Goal: Transaction & Acquisition: Purchase product/service

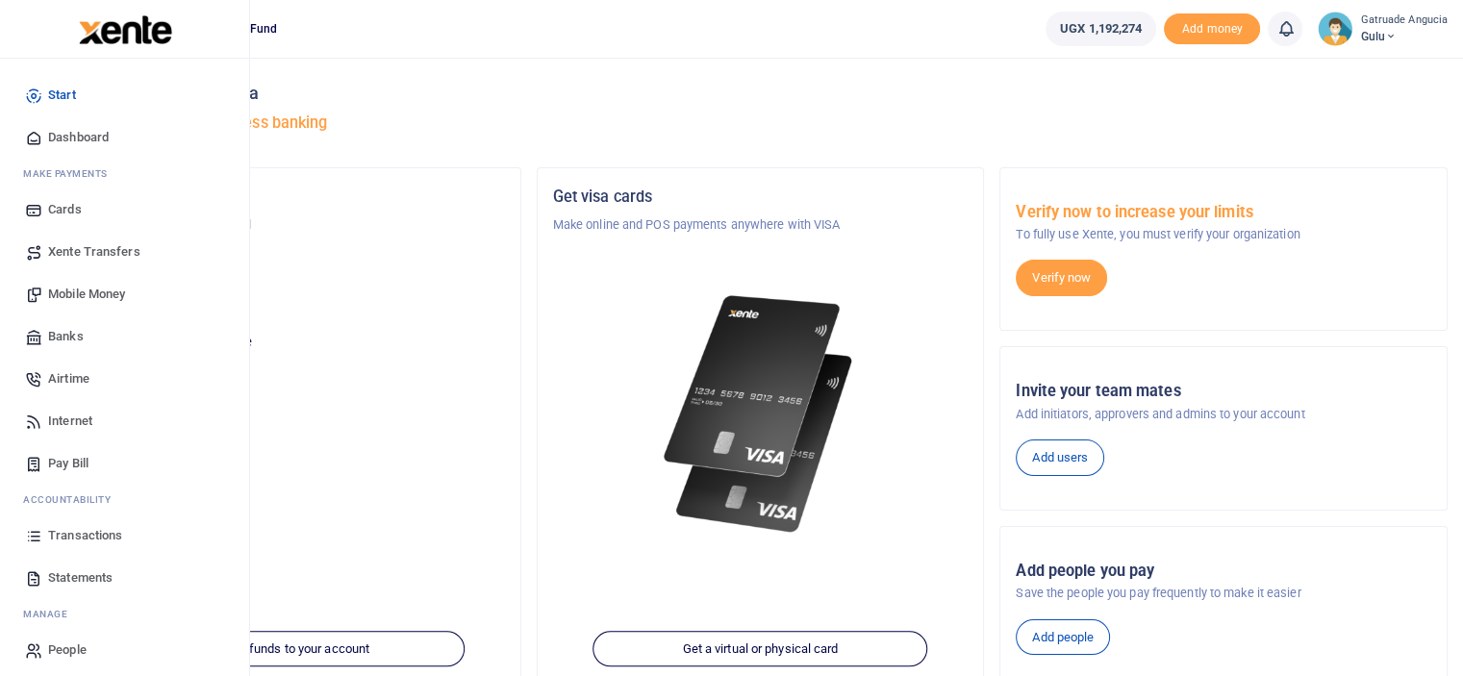
click at [92, 290] on span "Mobile Money" at bounding box center [86, 294] width 77 height 19
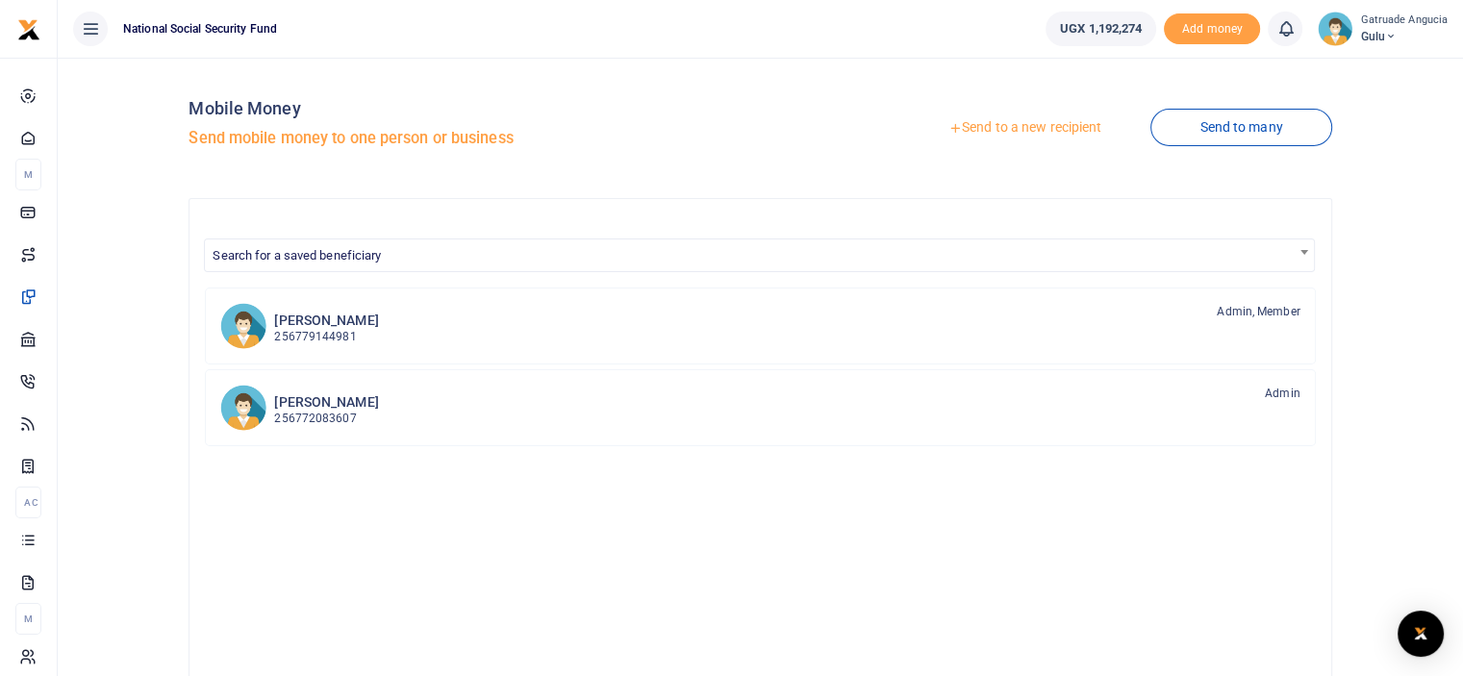
click at [1073, 133] on link "Send to a new recipient" at bounding box center [1024, 128] width 251 height 35
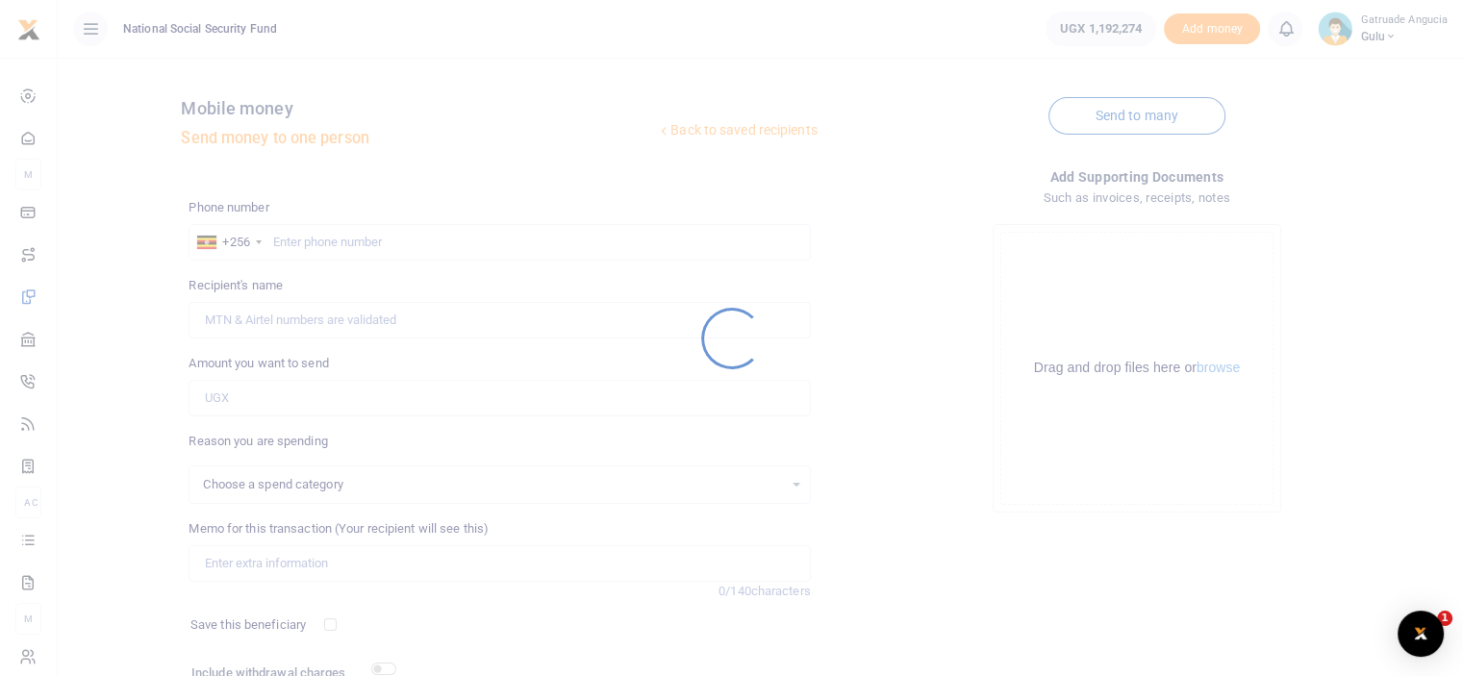
select select
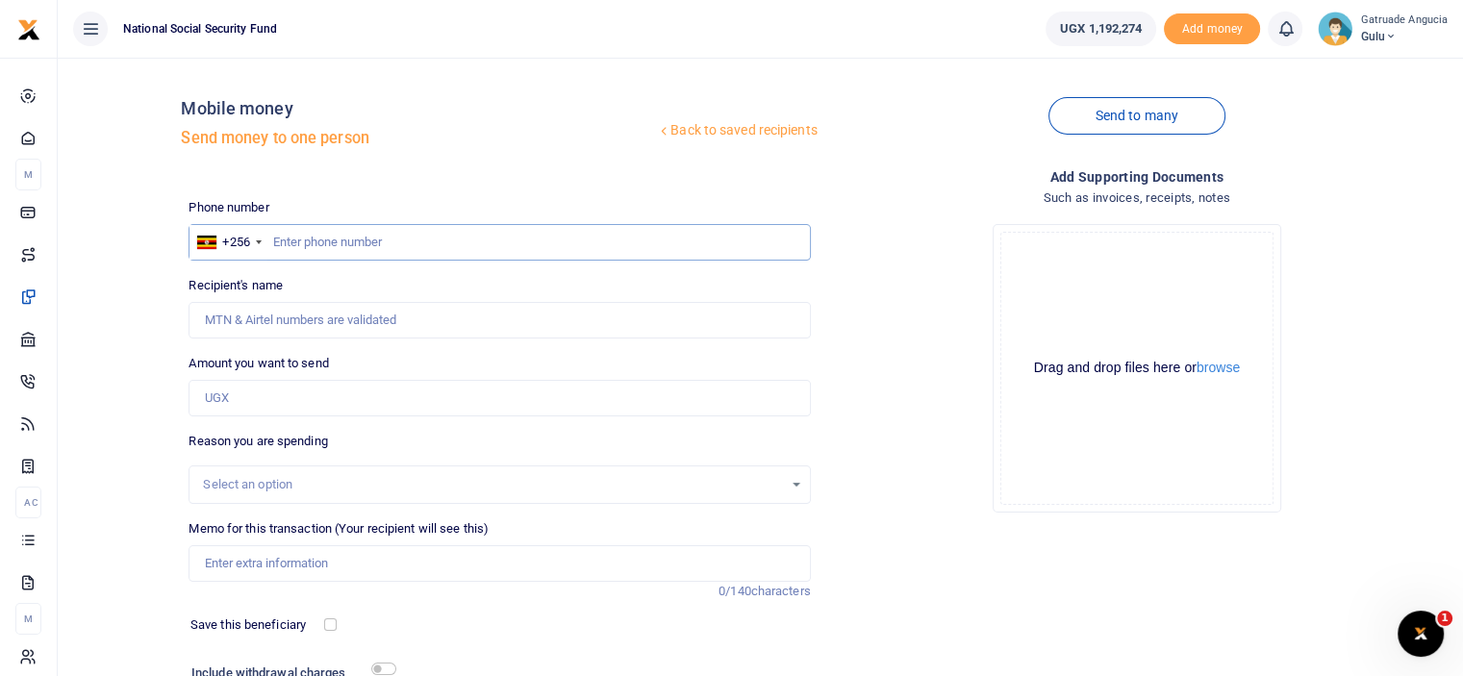
click at [366, 245] on input "text" at bounding box center [498, 242] width 621 height 37
type input "0782795854"
type input "Ivan Mulwana Kalyango"
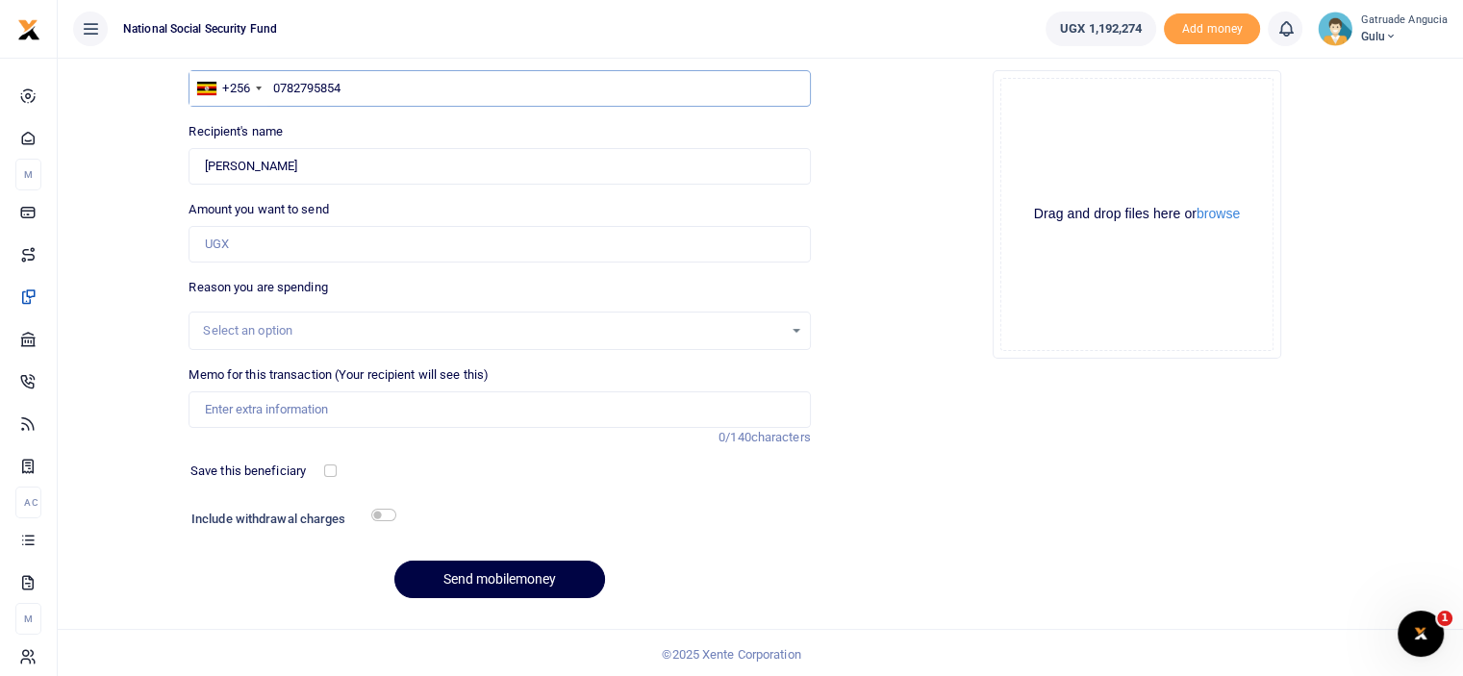
scroll to position [156, 0]
type input "0782795854"
click at [259, 238] on input "Amount you want to send" at bounding box center [498, 242] width 621 height 37
type input "270,000"
click at [263, 414] on input "Memo for this transaction (Your recipient will see this)" at bounding box center [498, 407] width 621 height 37
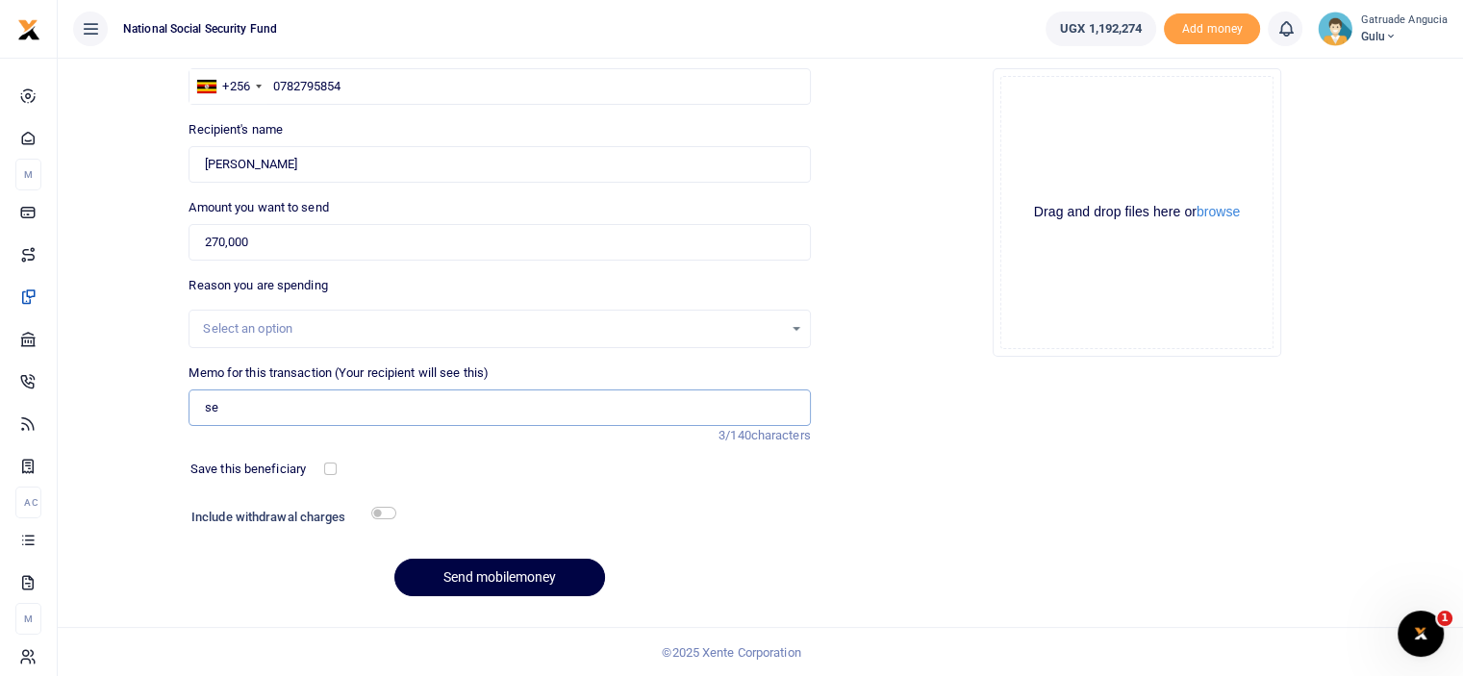
type input "s"
type input "car wash 2025"
click at [382, 510] on input "checkbox" at bounding box center [383, 513] width 25 height 13
checkbox input "true"
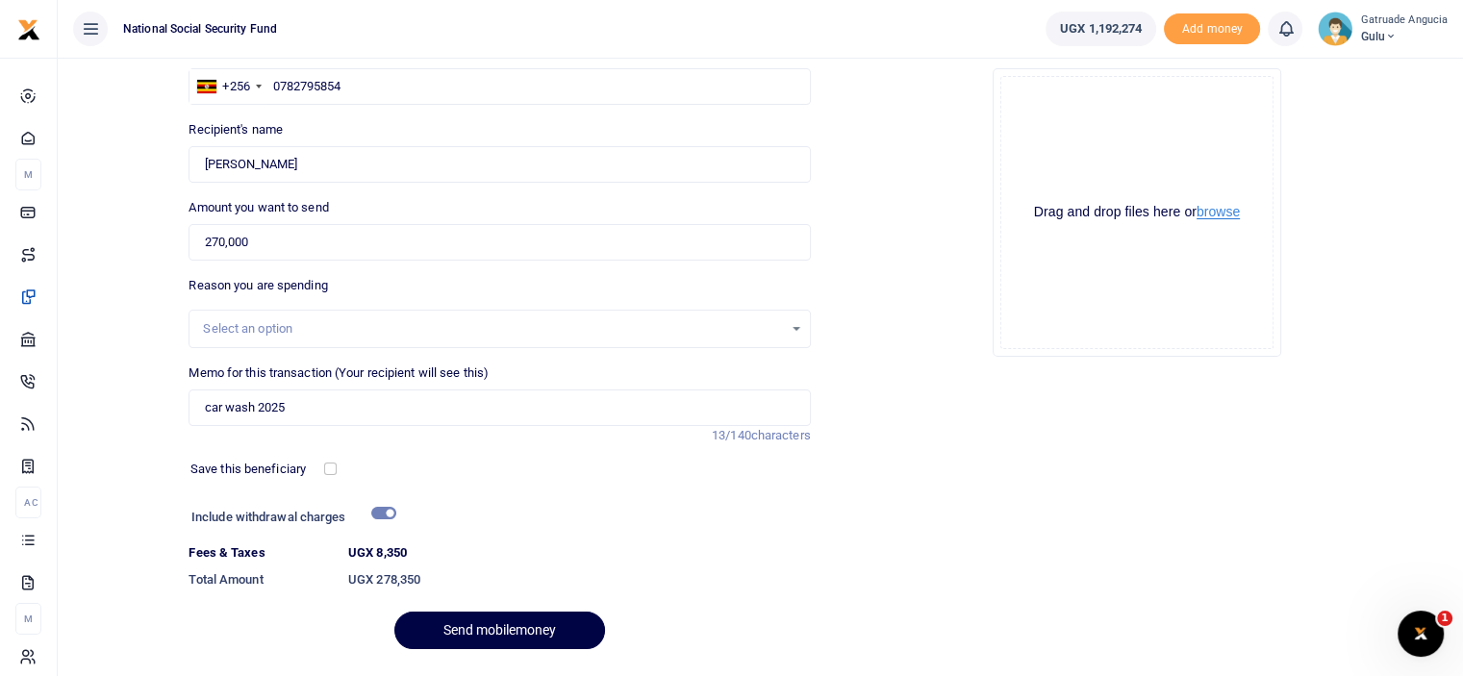
click at [1222, 212] on button "browse" at bounding box center [1217, 212] width 43 height 14
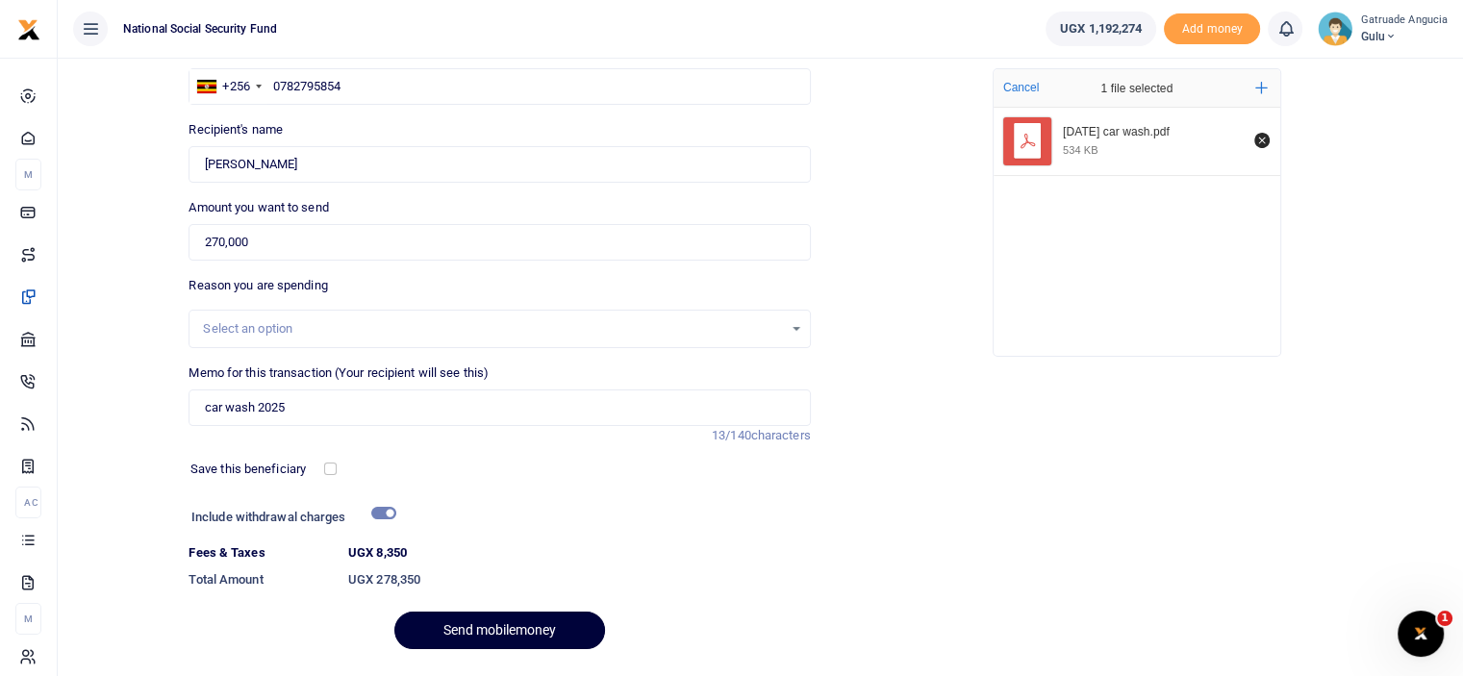
click at [515, 621] on button "Send mobilemoney" at bounding box center [499, 631] width 211 height 38
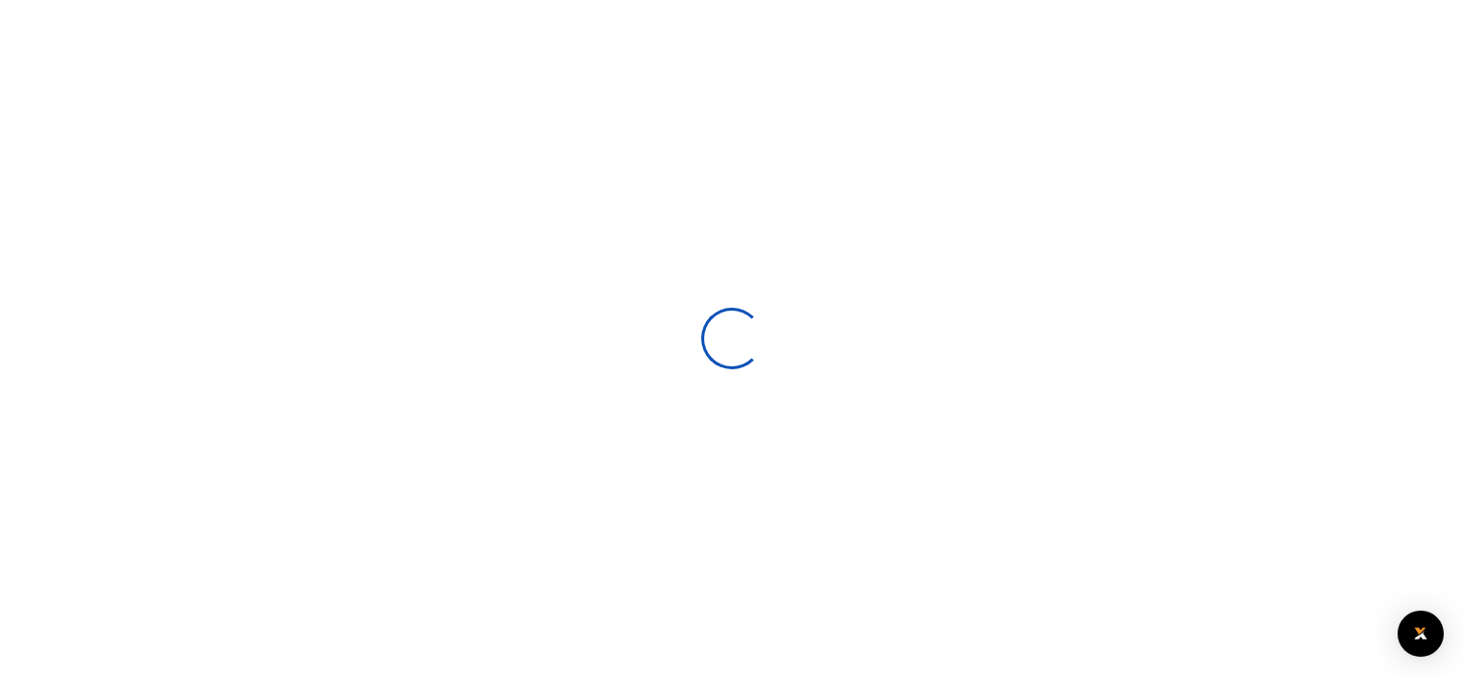
scroll to position [156, 0]
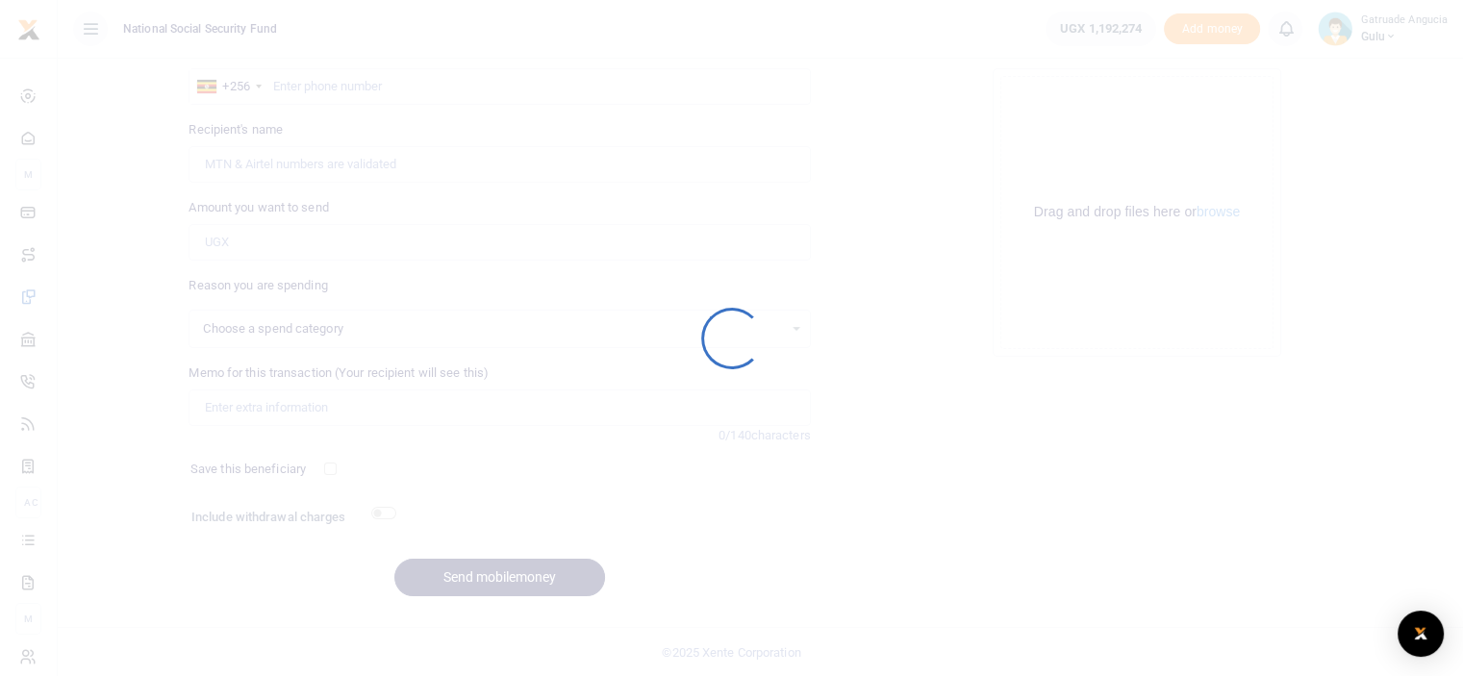
select select
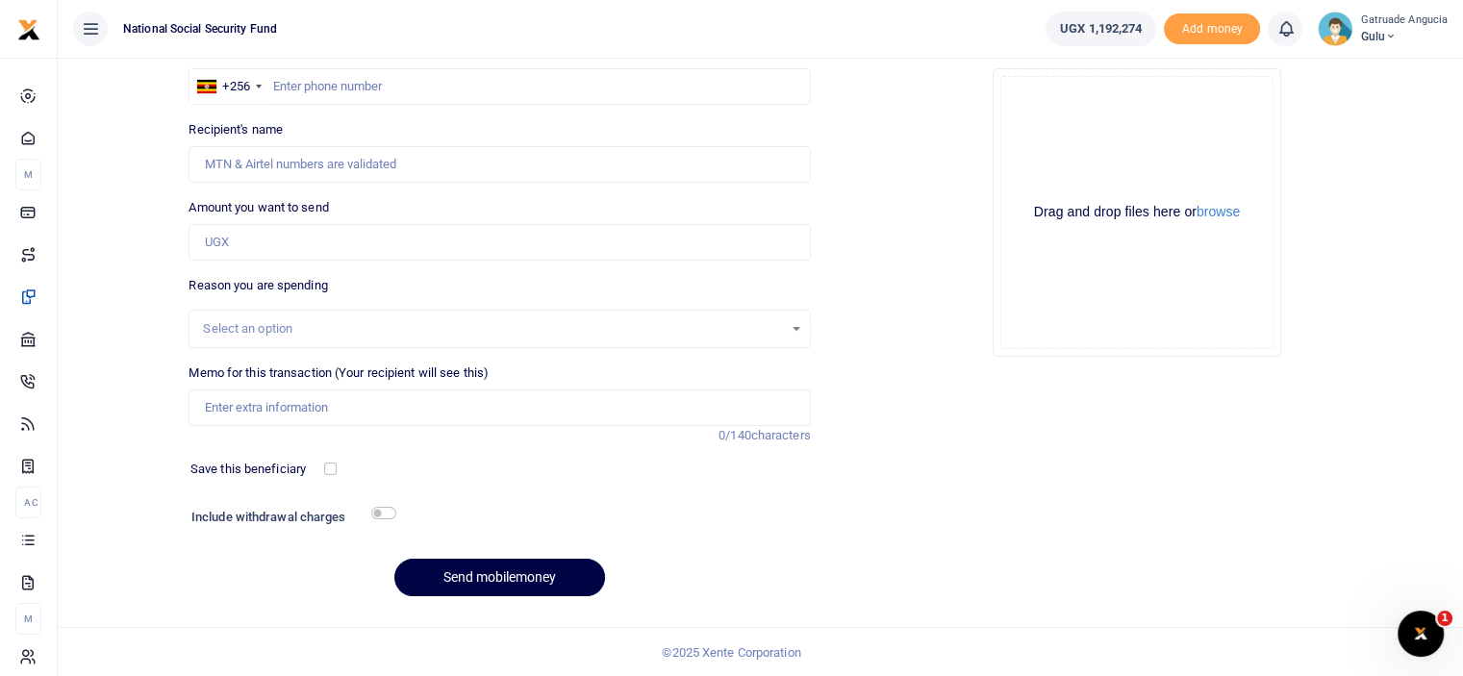
scroll to position [0, 0]
click at [319, 92] on input "text" at bounding box center [498, 86] width 621 height 37
type input "785550107"
type input "Peter Ogwang"
type input "785550107"
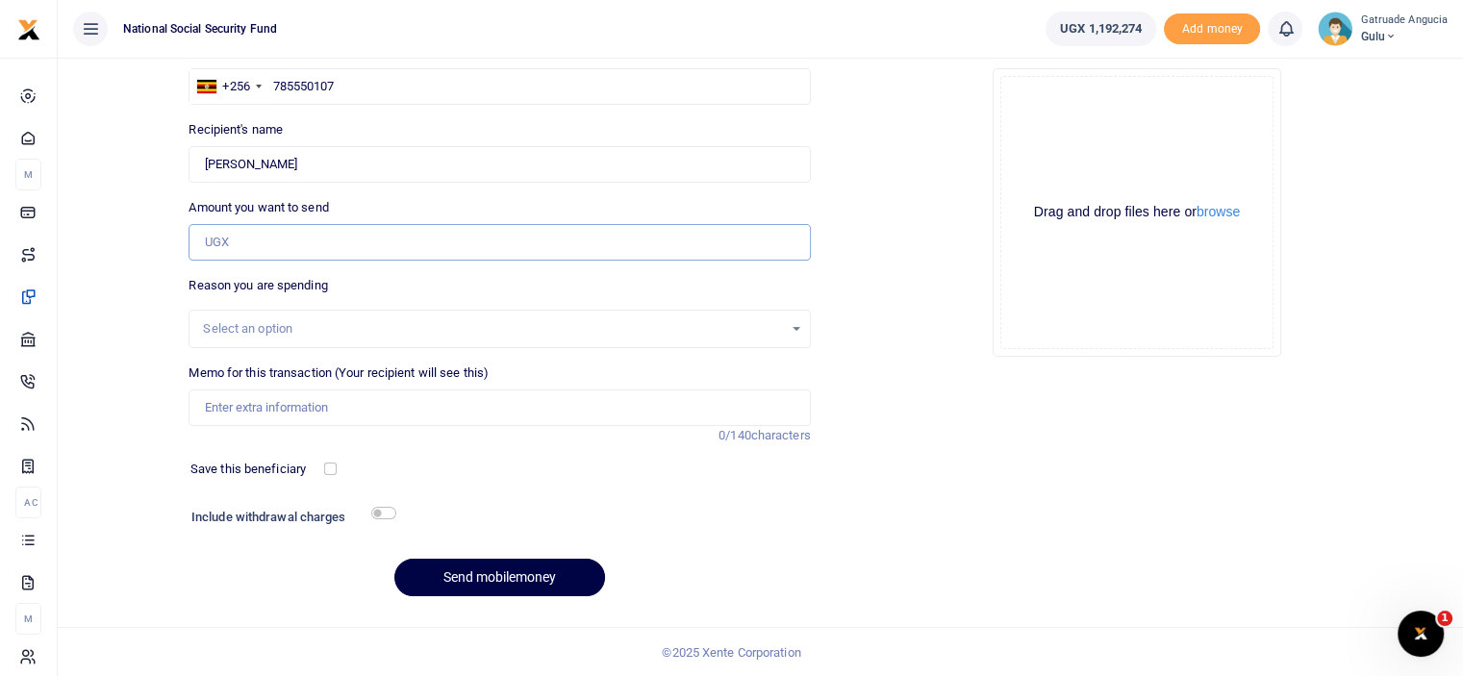
click at [267, 249] on input "Amount you want to send" at bounding box center [498, 242] width 621 height 37
select select
click at [322, 88] on input "text" at bounding box center [498, 86] width 621 height 37
type input "789515199"
type input "[PERSON_NAME]"
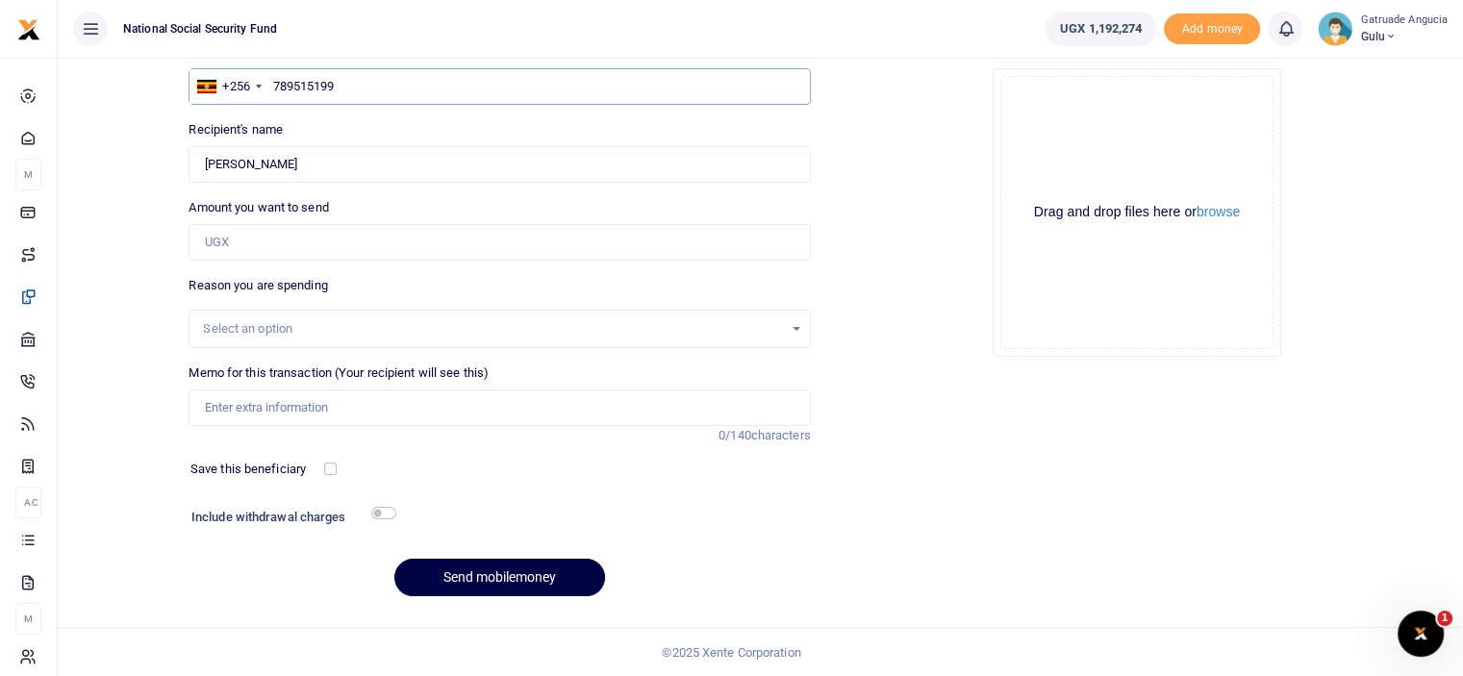
type input "789515199"
click at [256, 248] on input "Amount you want to send" at bounding box center [498, 242] width 621 height 37
type input "88,000"
click at [281, 406] on input "Memo for this transaction (Your recipient will see this)" at bounding box center [498, 407] width 621 height 37
click at [351, 404] on input "newspaper supply for July 2025" at bounding box center [498, 407] width 621 height 37
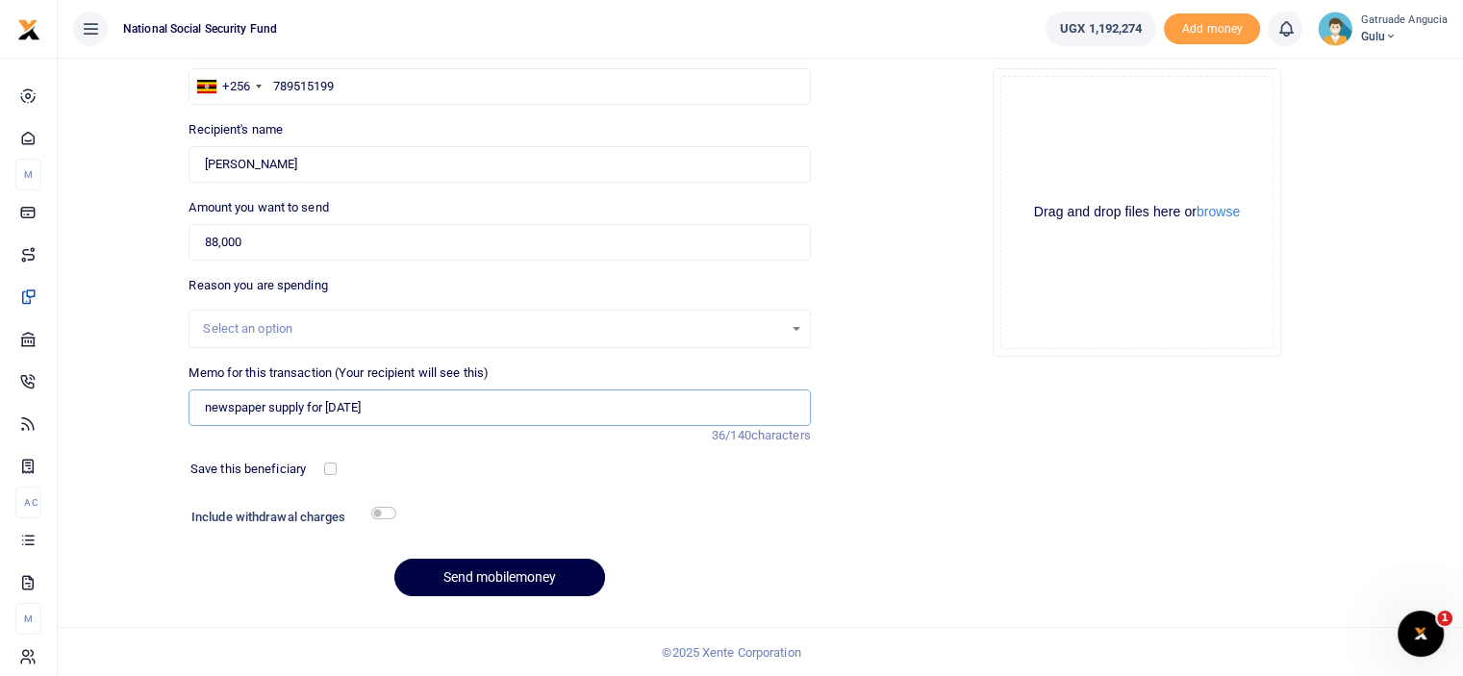
type input "newspaper supply for september 2025"
click at [383, 511] on input "checkbox" at bounding box center [383, 513] width 25 height 13
checkbox input "true"
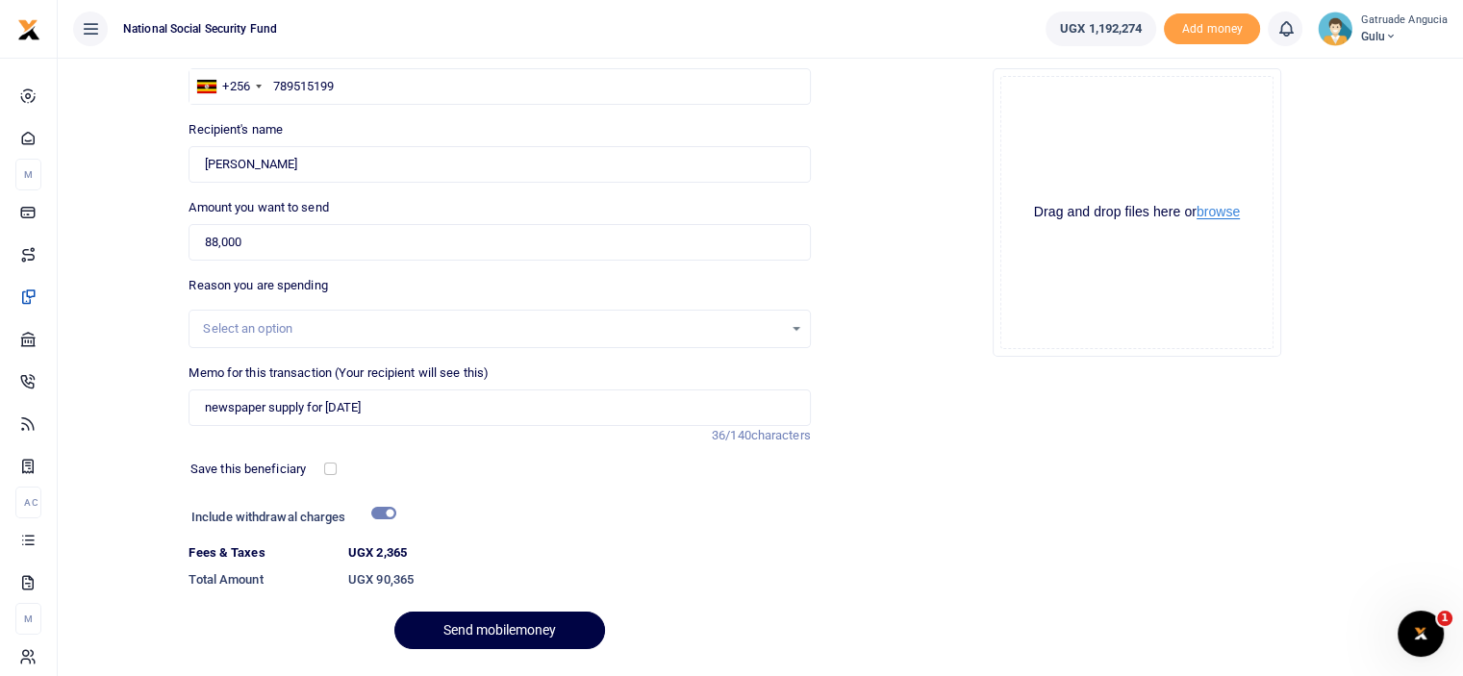
click at [1226, 214] on button "browse" at bounding box center [1217, 212] width 43 height 14
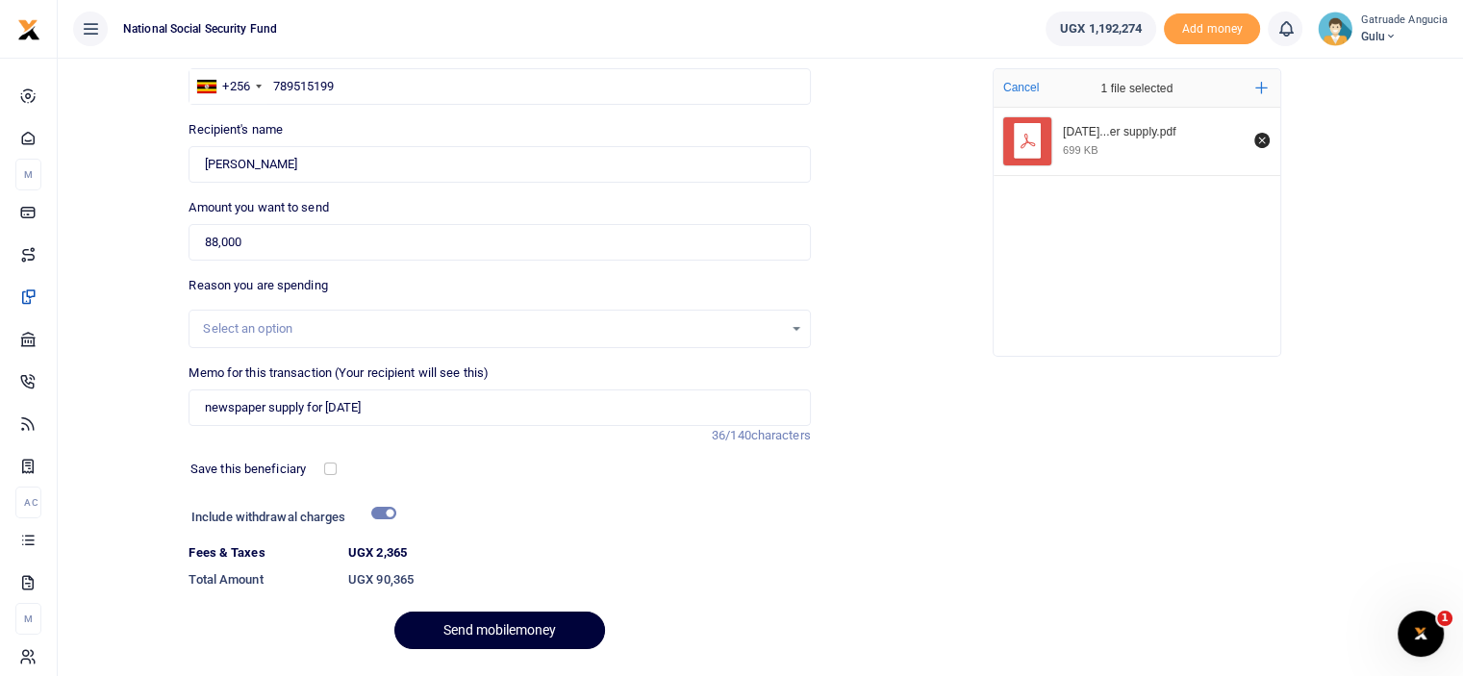
click at [509, 627] on button "Send mobilemoney" at bounding box center [499, 631] width 211 height 38
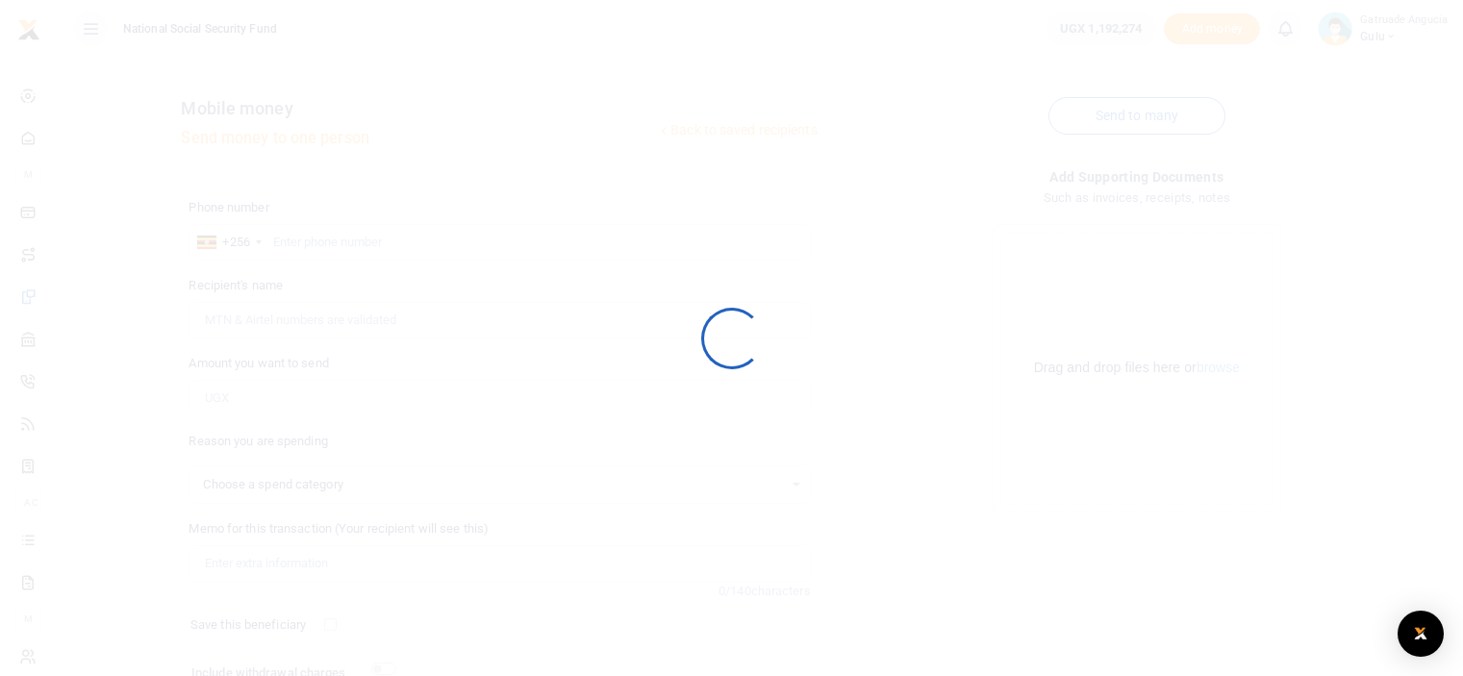
scroll to position [156, 0]
select select
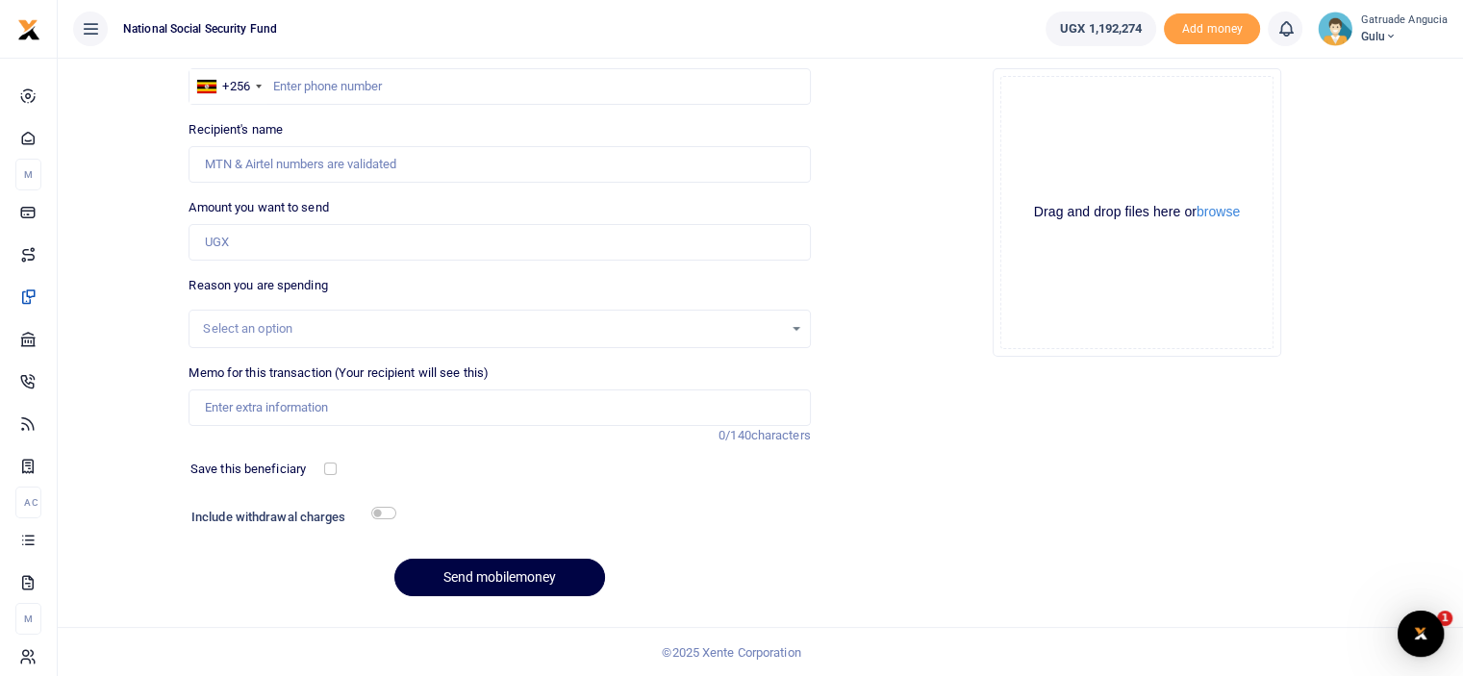
scroll to position [0, 0]
click at [330, 83] on input "text" at bounding box center [498, 86] width 621 height 37
type input "781717088"
type input "[PERSON_NAME]"
type input "781717088"
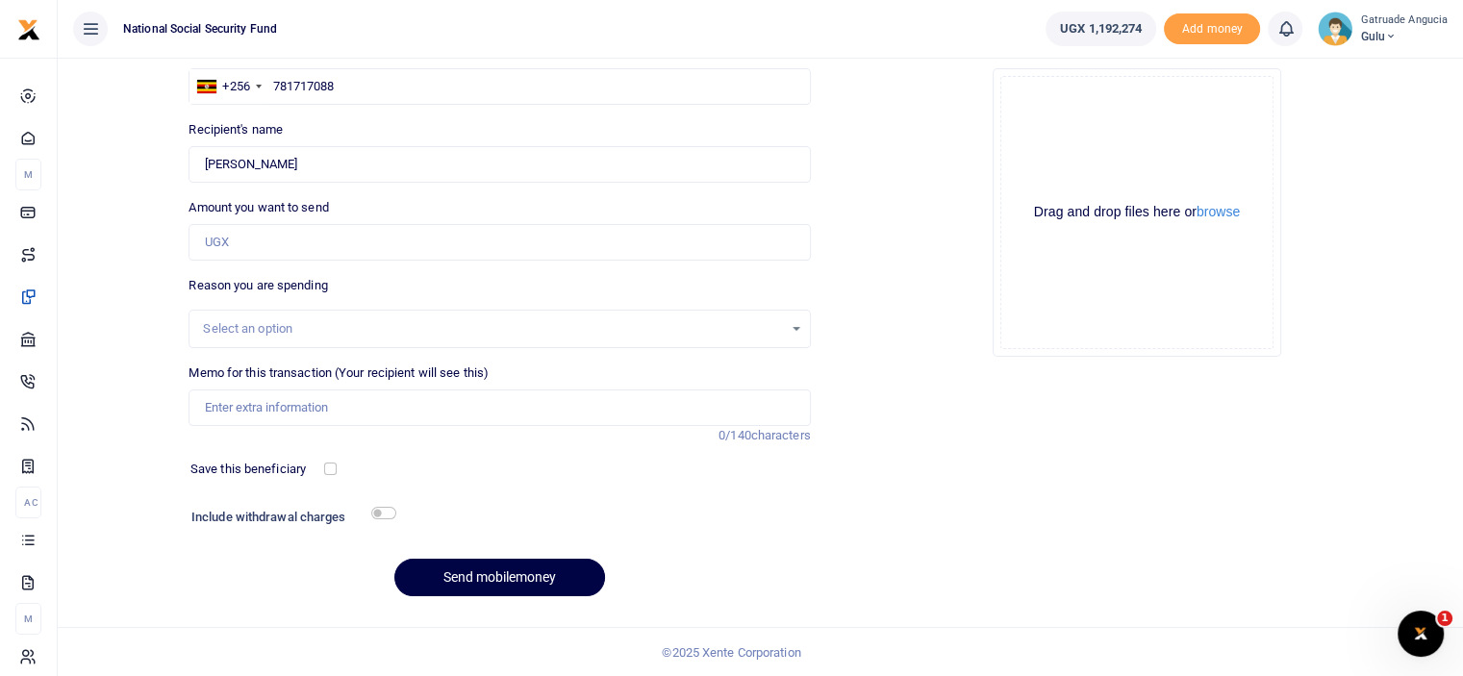
click at [269, 326] on div "Select an option" at bounding box center [492, 328] width 579 height 19
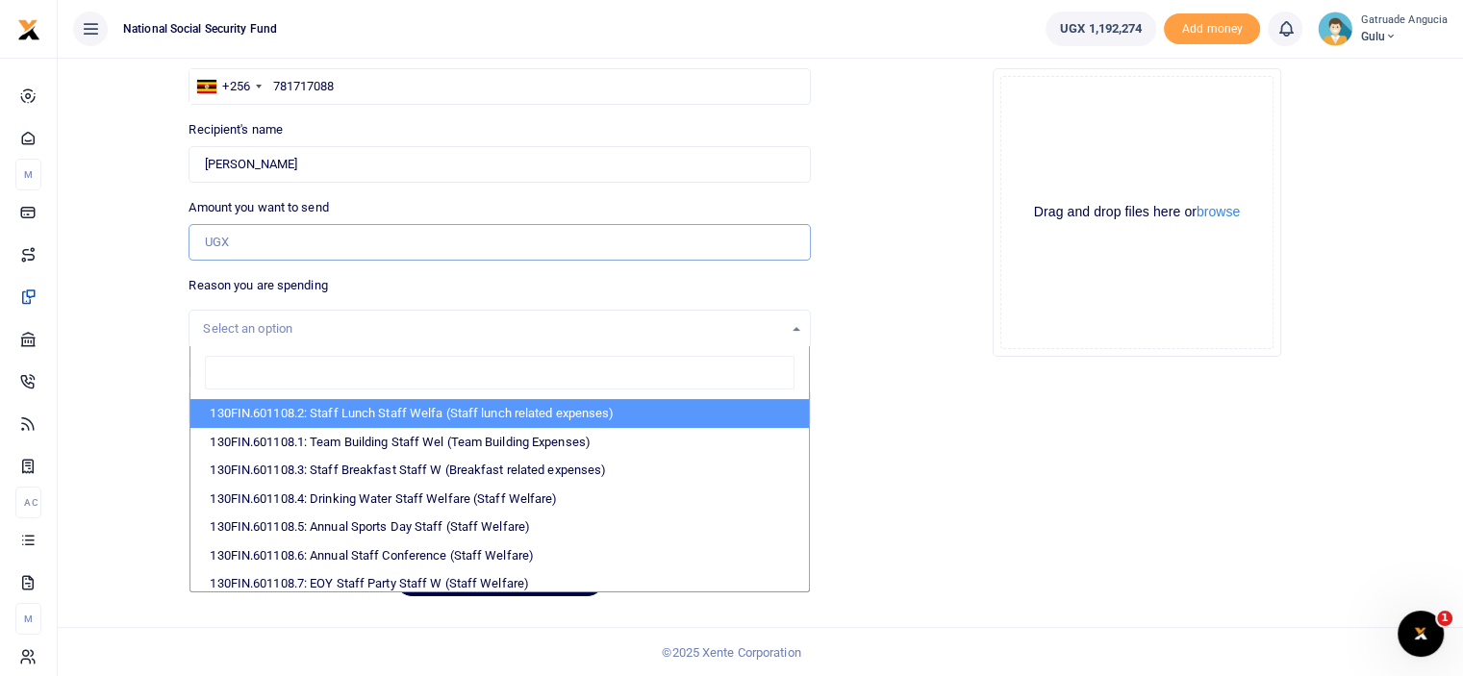
click at [276, 249] on input "Amount you want to send" at bounding box center [498, 242] width 621 height 37
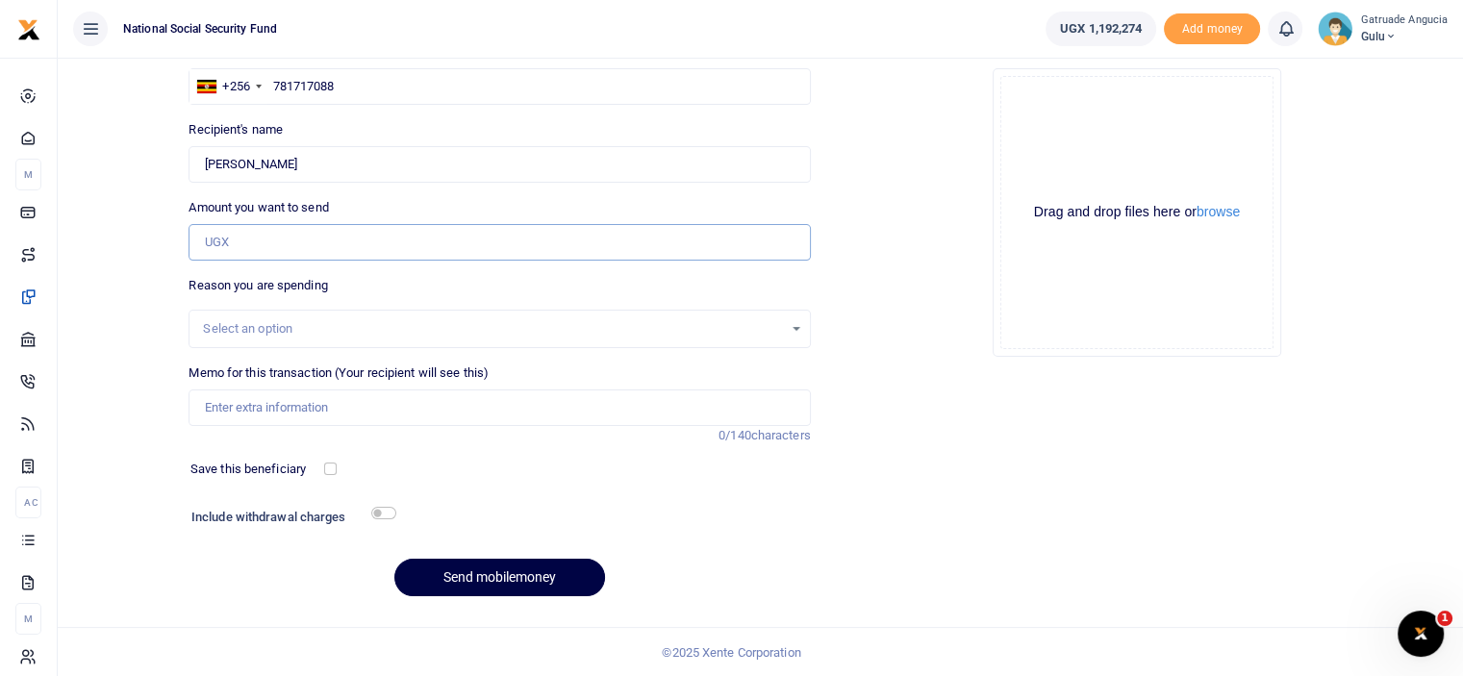
click at [276, 249] on input "Amount you want to send" at bounding box center [498, 242] width 621 height 37
type input "142,000"
click at [299, 408] on input "Memo for this transaction (Your recipient will see this)" at bounding box center [498, 407] width 621 height 37
type input "s"
click at [288, 326] on div "Select an option" at bounding box center [492, 328] width 579 height 19
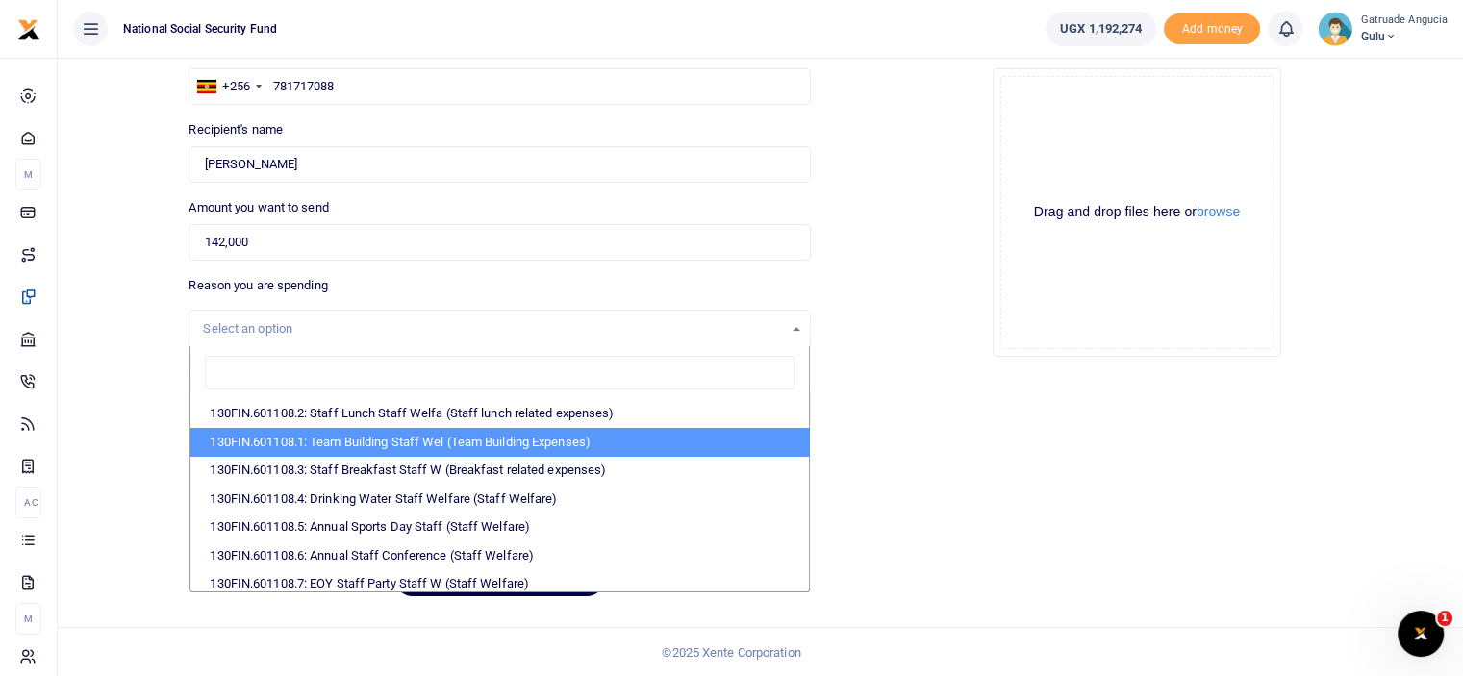
click at [986, 499] on div "Add supporting Documents Such as invoices, receipts, notes Drop your files here…" at bounding box center [1136, 312] width 637 height 602
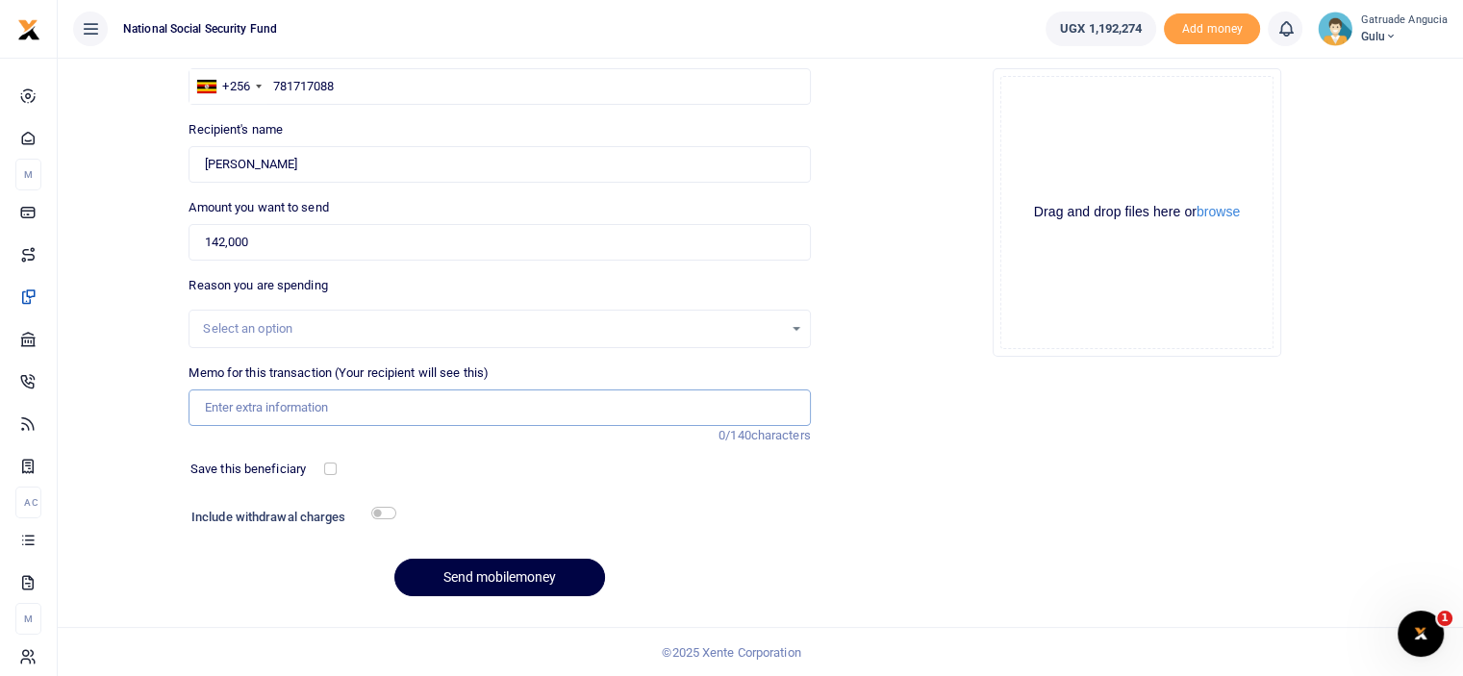
click at [330, 397] on input "Memo for this transaction (Your recipient will see this)" at bounding box center [498, 407] width 621 height 37
click at [255, 413] on input "sep" at bounding box center [498, 407] width 621 height 37
click at [296, 403] on input "sep" at bounding box center [498, 407] width 621 height 37
type input "s"
click at [315, 410] on input "Memo for this transaction (Your recipient will see this)" at bounding box center [498, 407] width 621 height 37
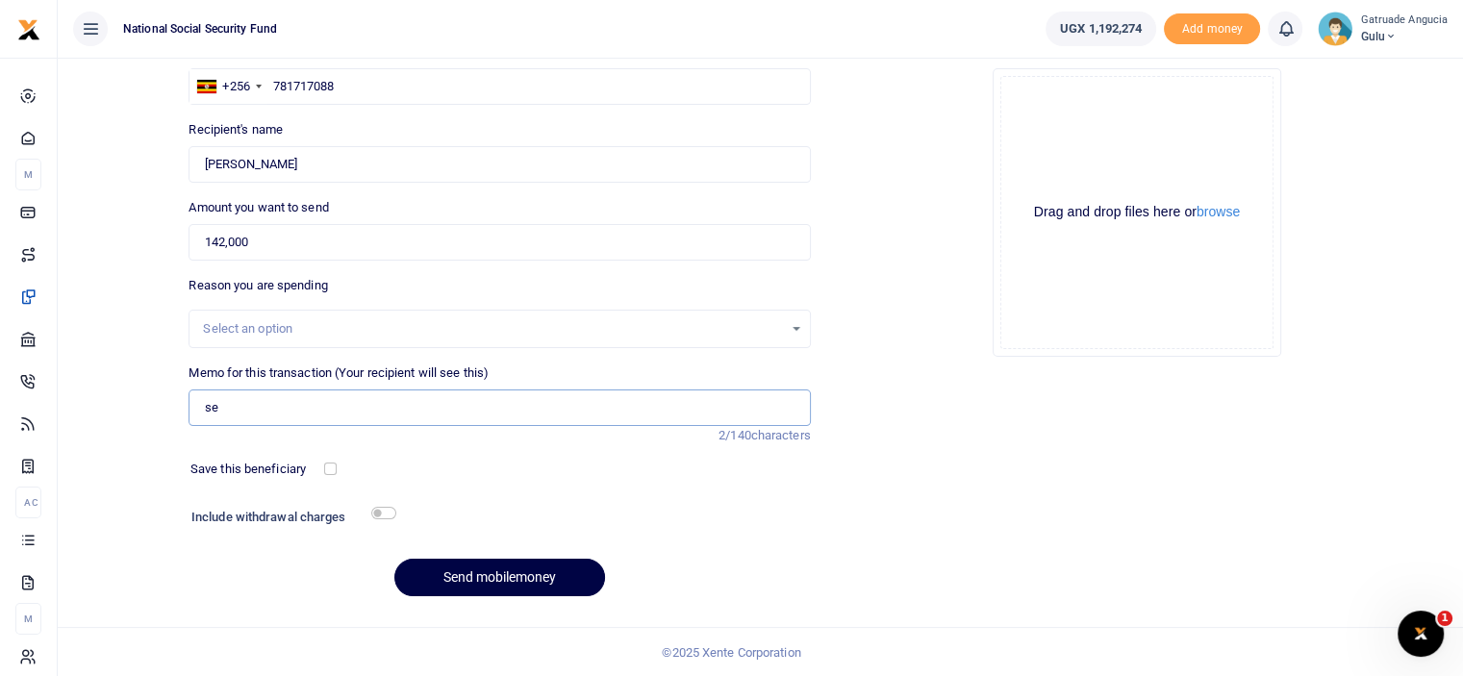
type input "s"
type input "m"
type input "se"
drag, startPoint x: 349, startPoint y: 89, endPoint x: 274, endPoint y: 87, distance: 75.1
click at [274, 87] on input "781717088" at bounding box center [498, 86] width 621 height 37
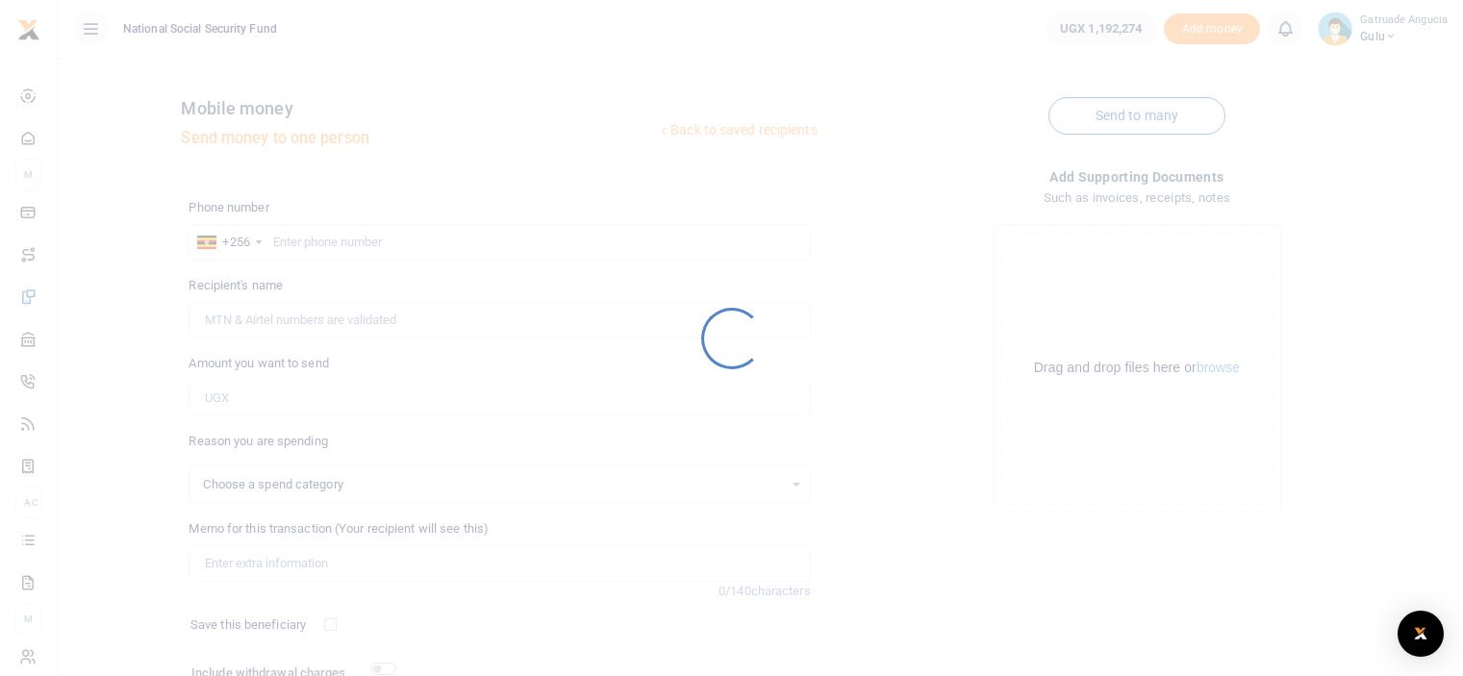
select select
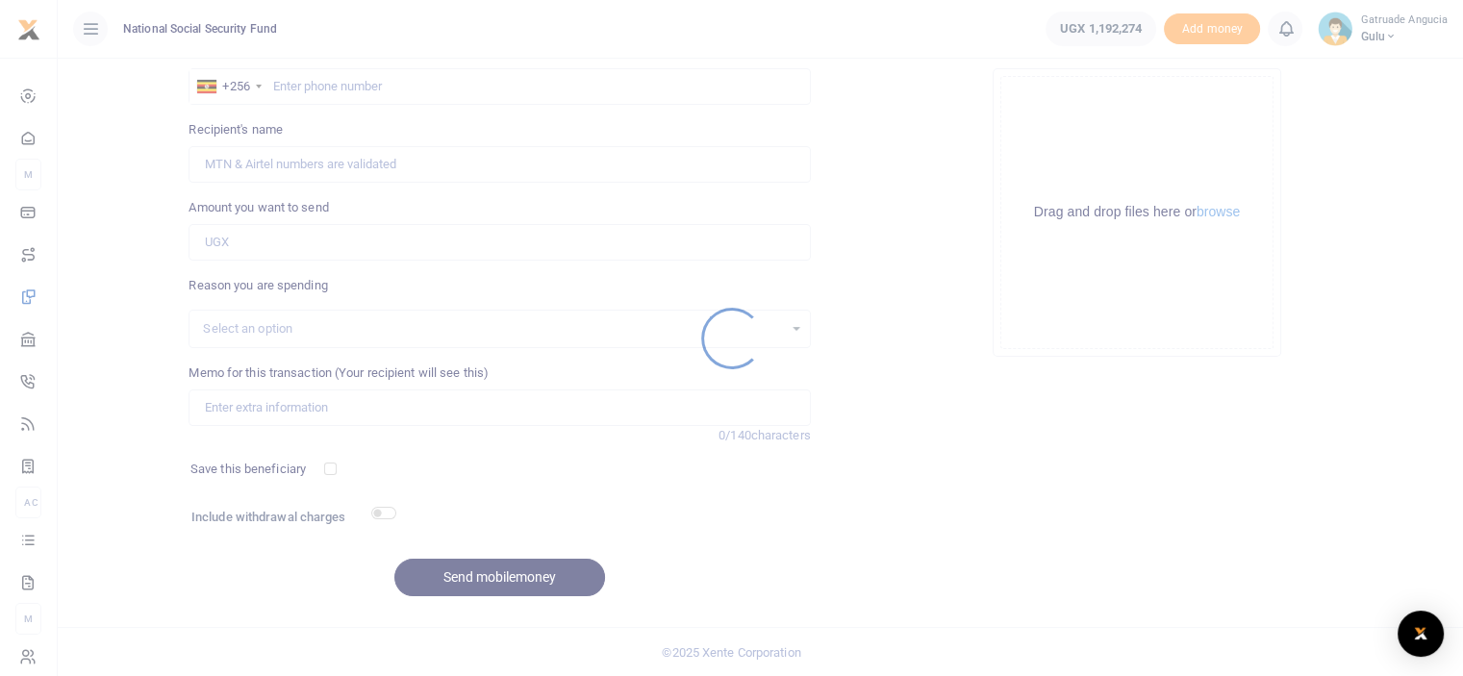
scroll to position [156, 0]
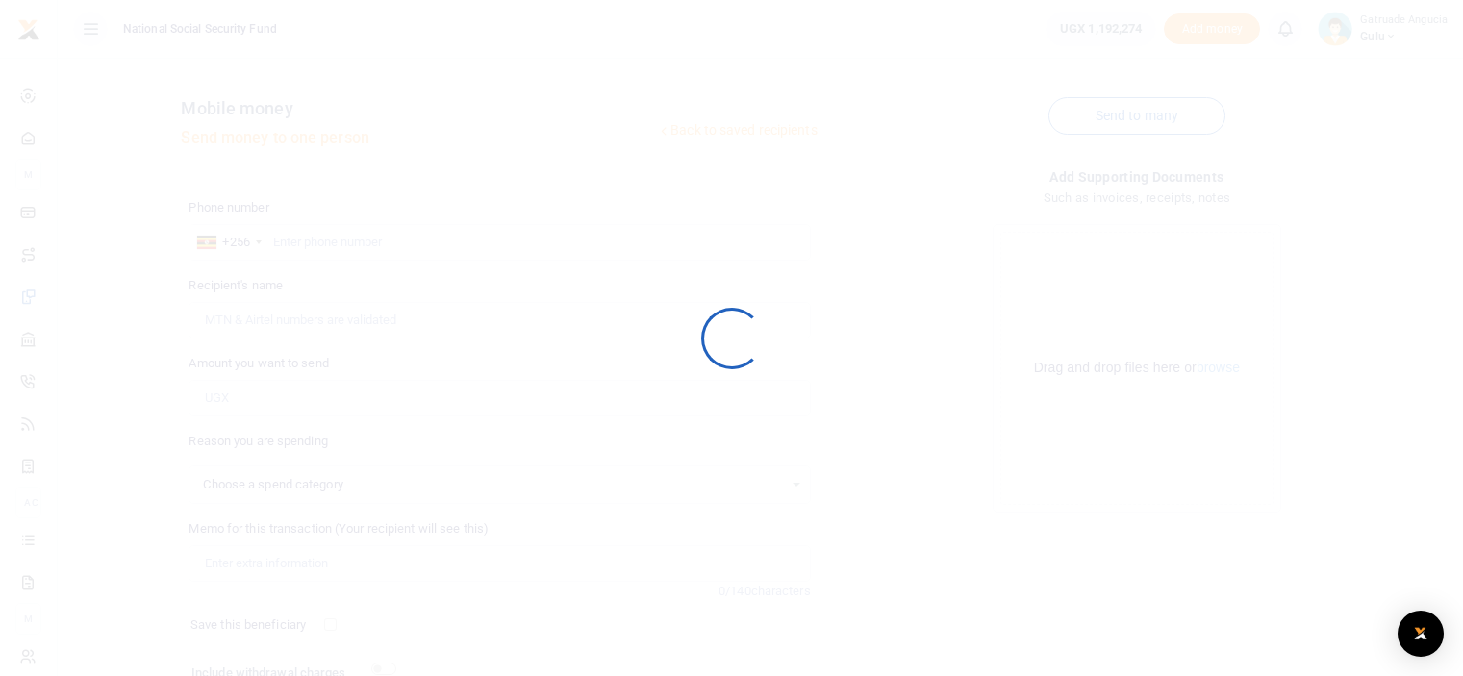
scroll to position [156, 0]
select select
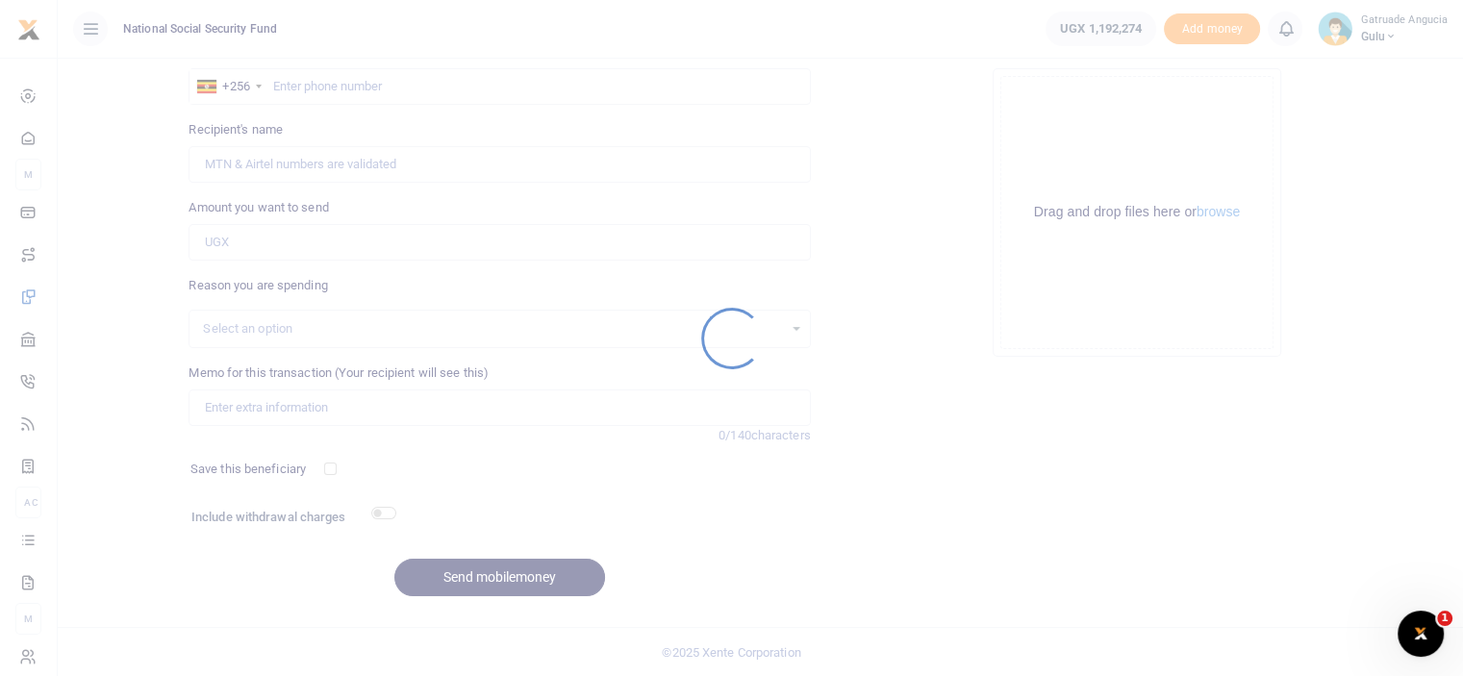
scroll to position [0, 0]
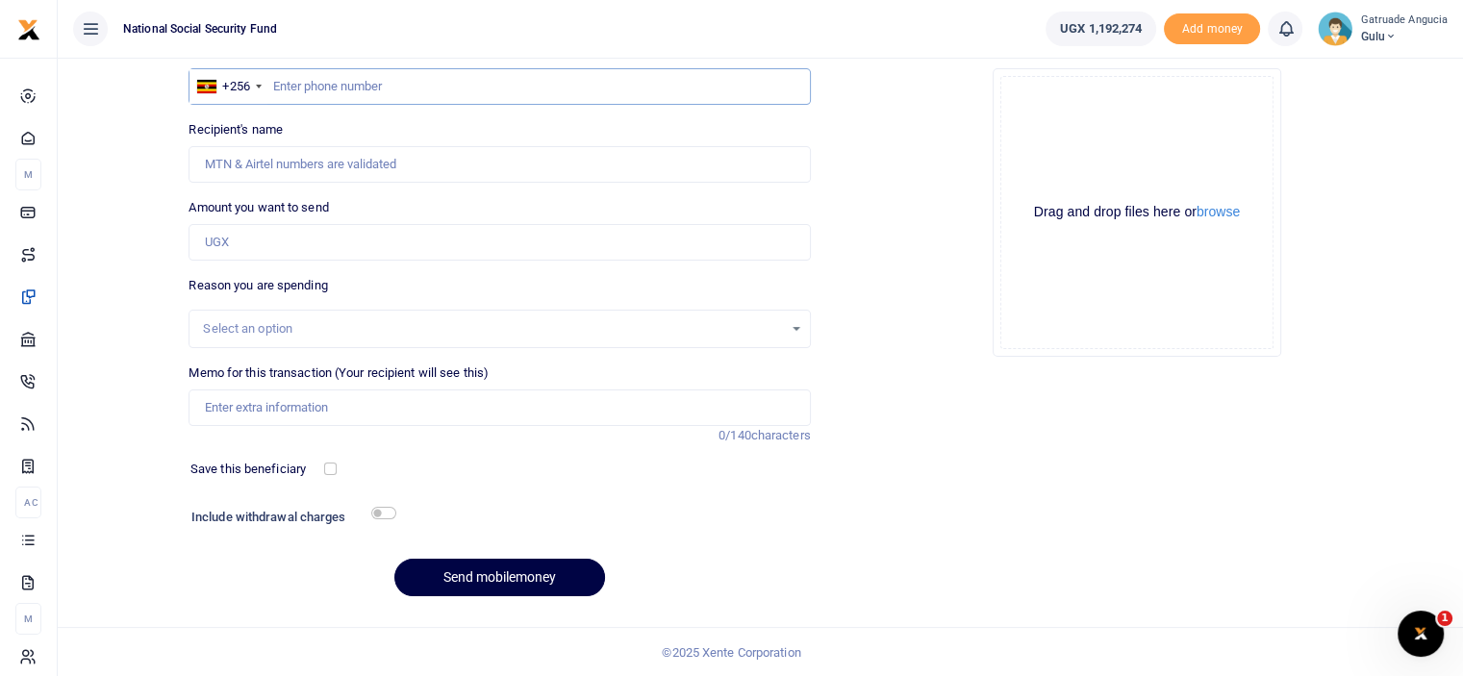
paste input "781717088"
type input "781717088"
click at [273, 79] on input "781717088" at bounding box center [498, 86] width 621 height 37
type input "Sarah Auma"
type input "781717088"
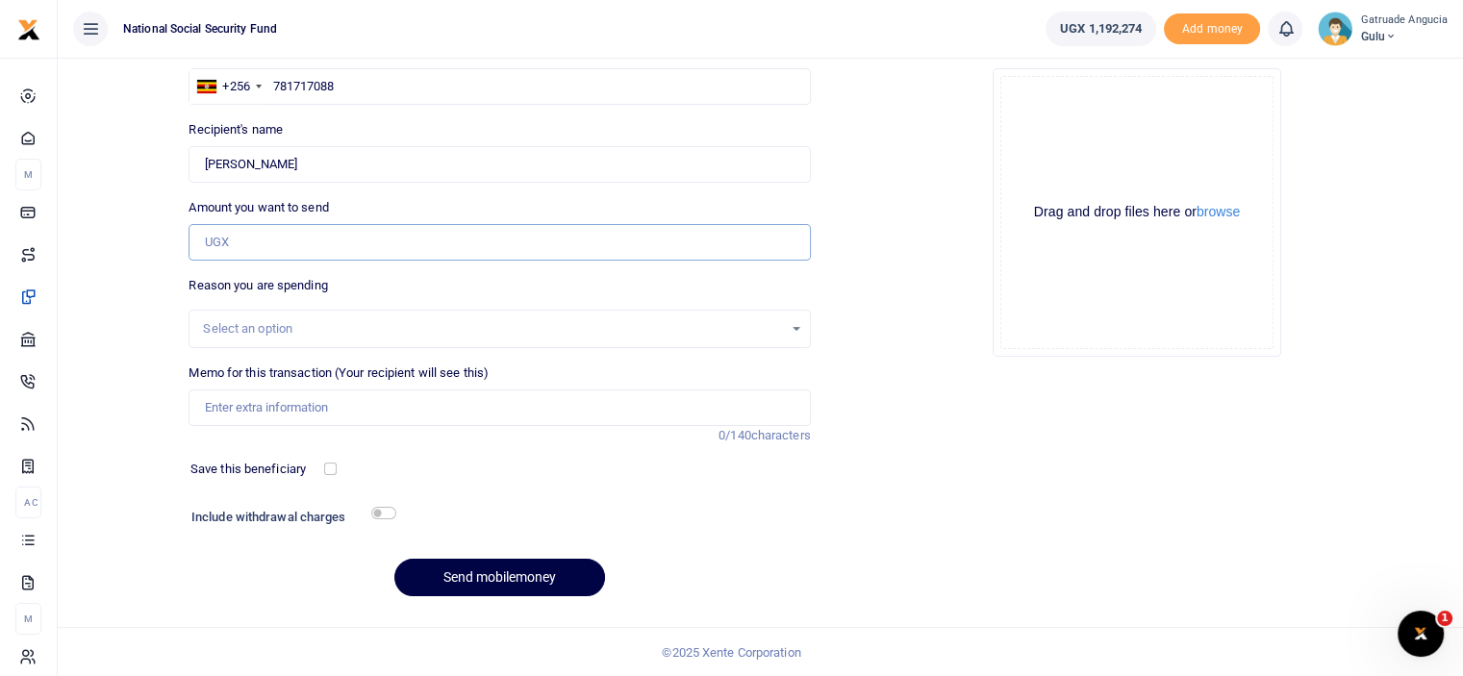
click at [273, 254] on input "Amount you want to send" at bounding box center [498, 242] width 621 height 37
type input "142,000"
click at [274, 403] on input "Memo for this transaction (Your recipient will see this)" at bounding box center [498, 407] width 621 height 37
type input "s"
type input "m"
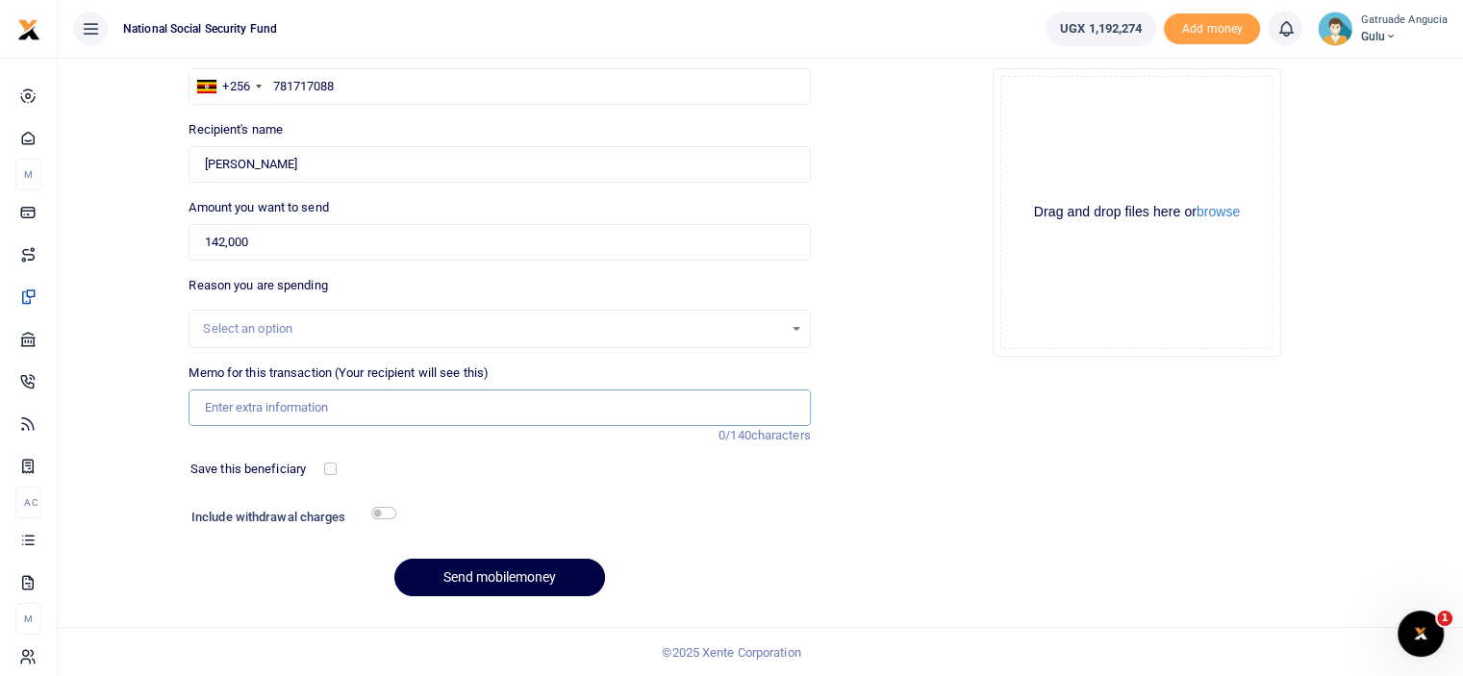
click at [234, 404] on input "Memo for this transaction (Your recipient will see this)" at bounding box center [498, 407] width 621 height 37
type input "s"
type input "milk supply for [DATE]"
click at [384, 510] on input "checkbox" at bounding box center [383, 513] width 25 height 13
checkbox input "true"
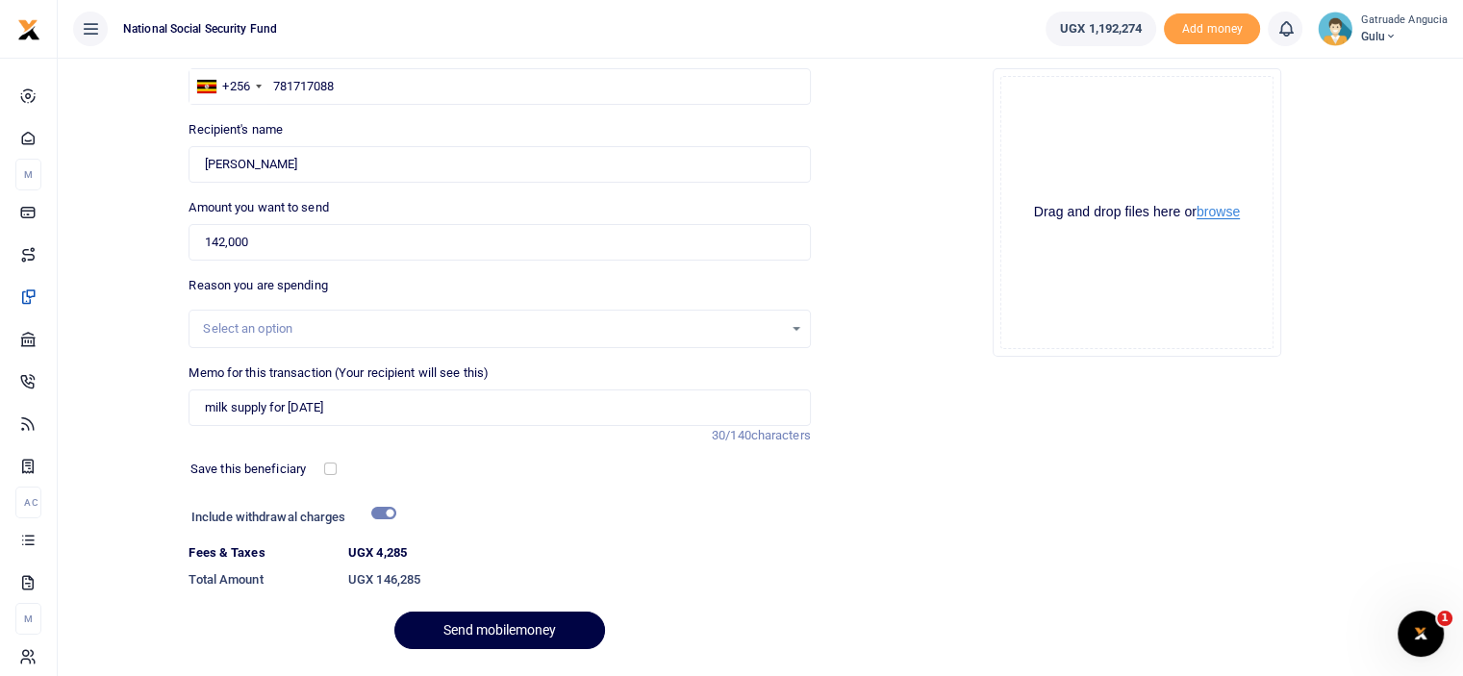
click at [1234, 209] on button "browse" at bounding box center [1217, 212] width 43 height 14
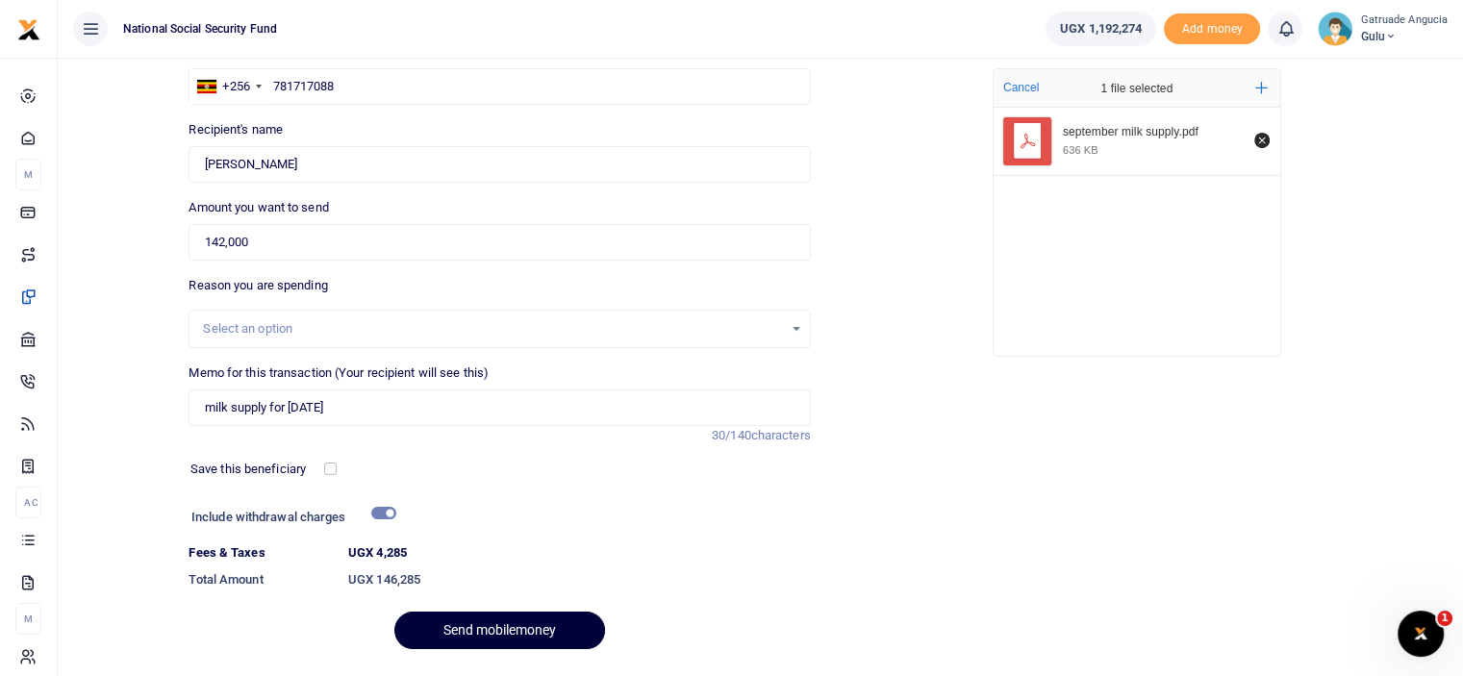
click at [519, 629] on button "Send mobilemoney" at bounding box center [499, 631] width 211 height 38
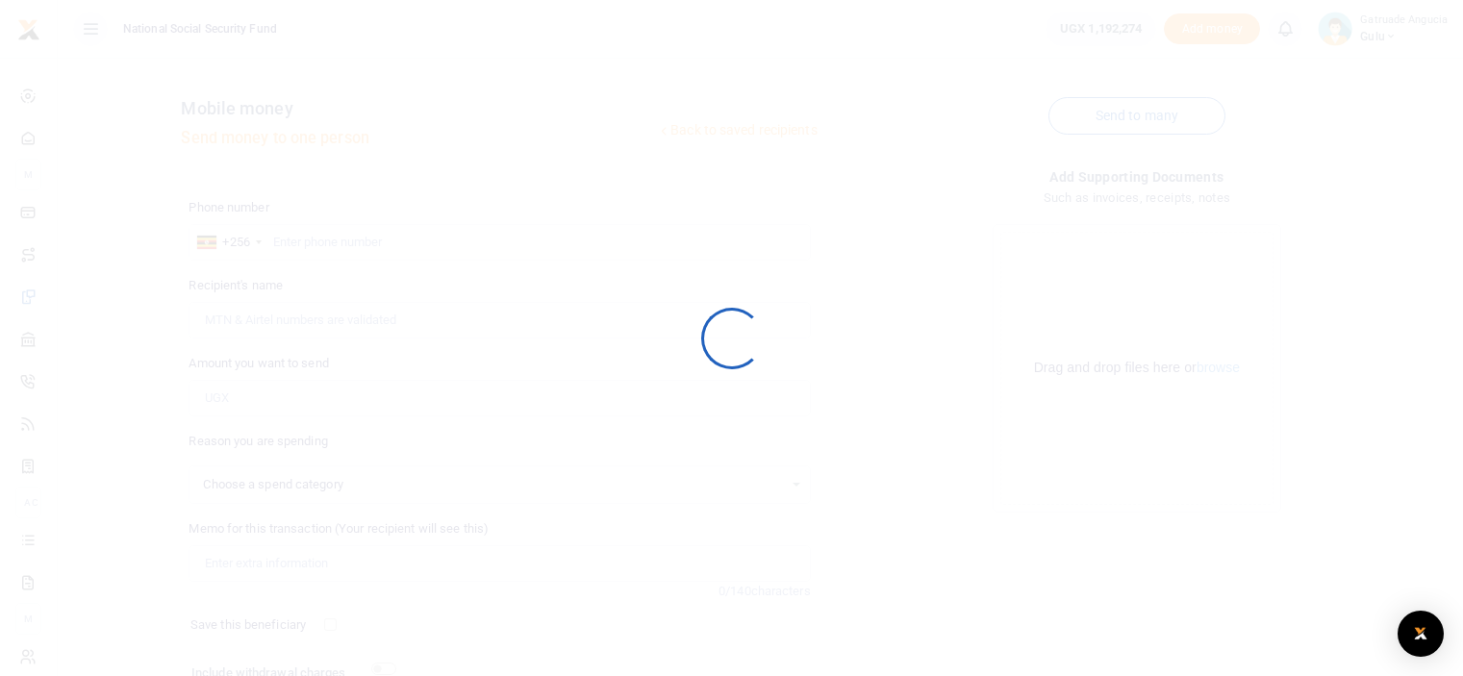
scroll to position [156, 0]
select select
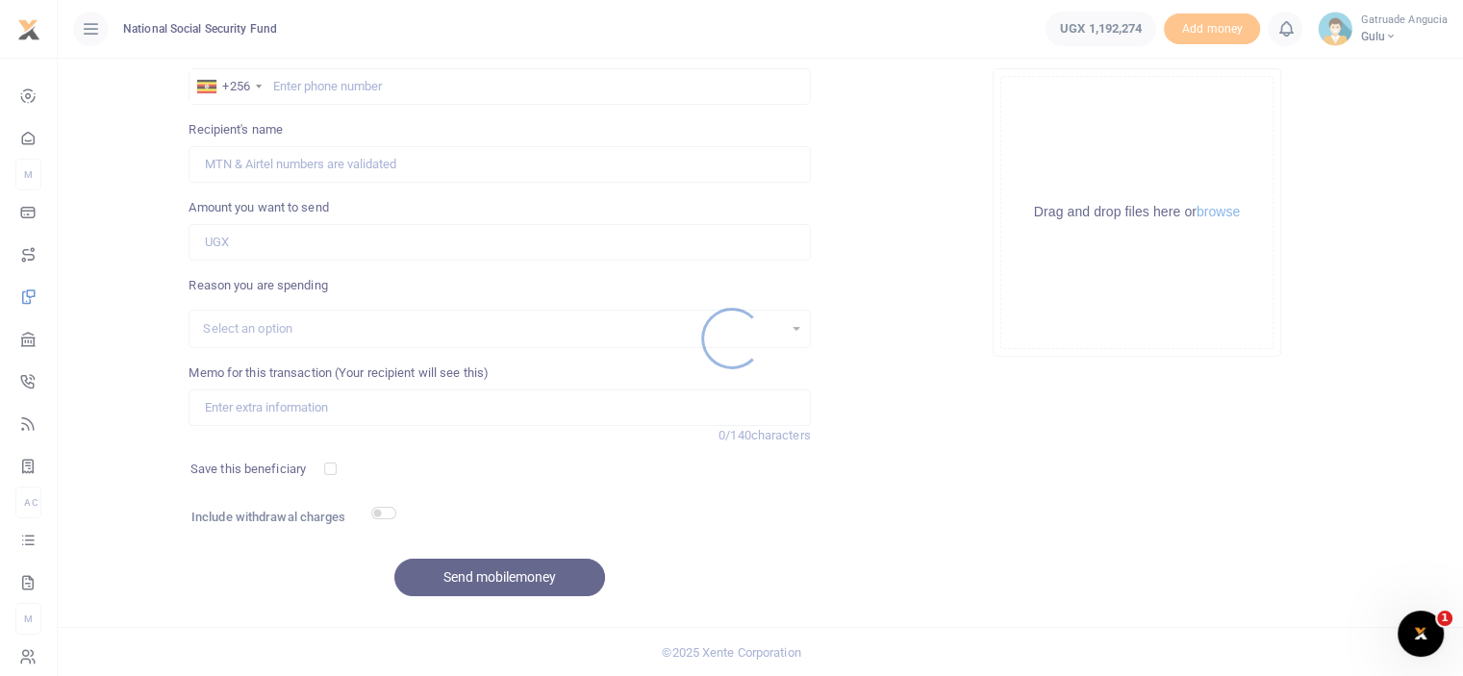
scroll to position [0, 0]
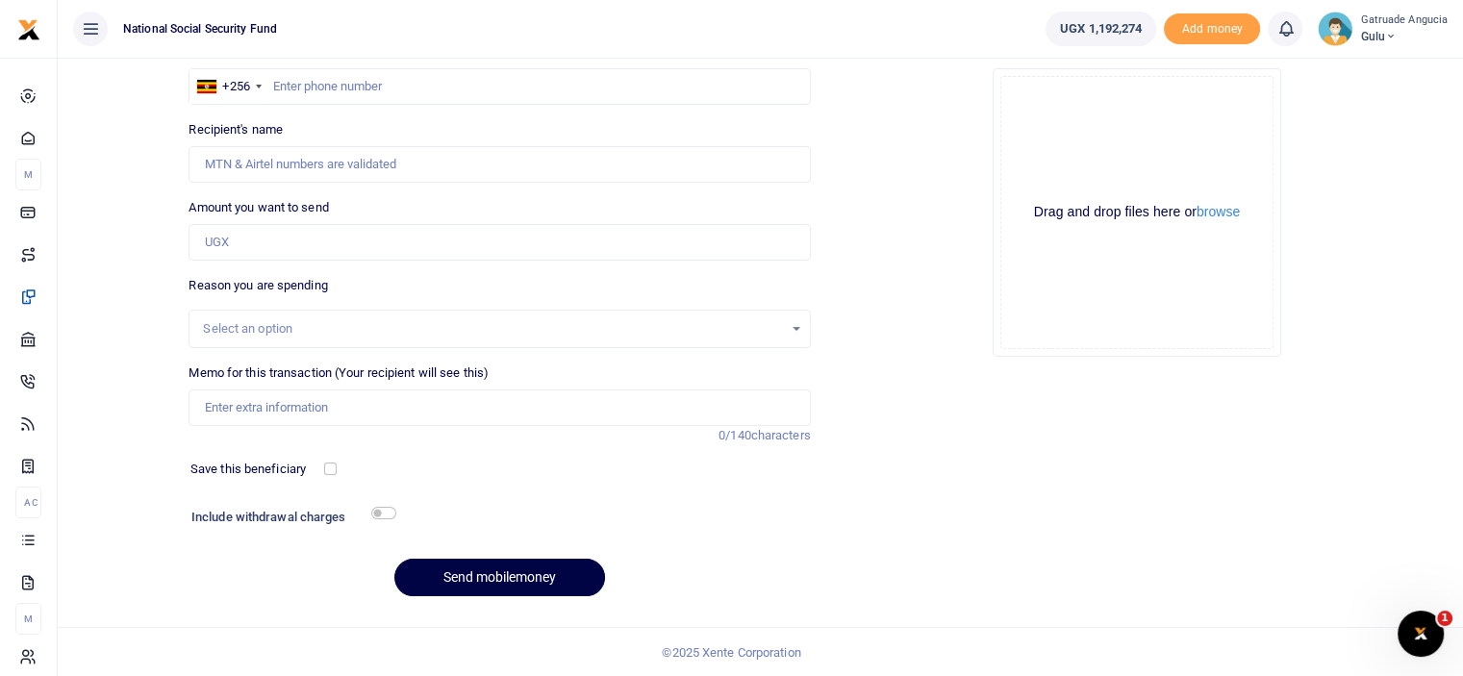
click at [1092, 479] on div "Add supporting Documents Such as invoices, receipts, notes Drop your files here…" at bounding box center [1136, 312] width 637 height 602
click at [678, 613] on div "Back to saved recipients Mobile money Send money to one person Send to many Pho…" at bounding box center [760, 289] width 1405 height 775
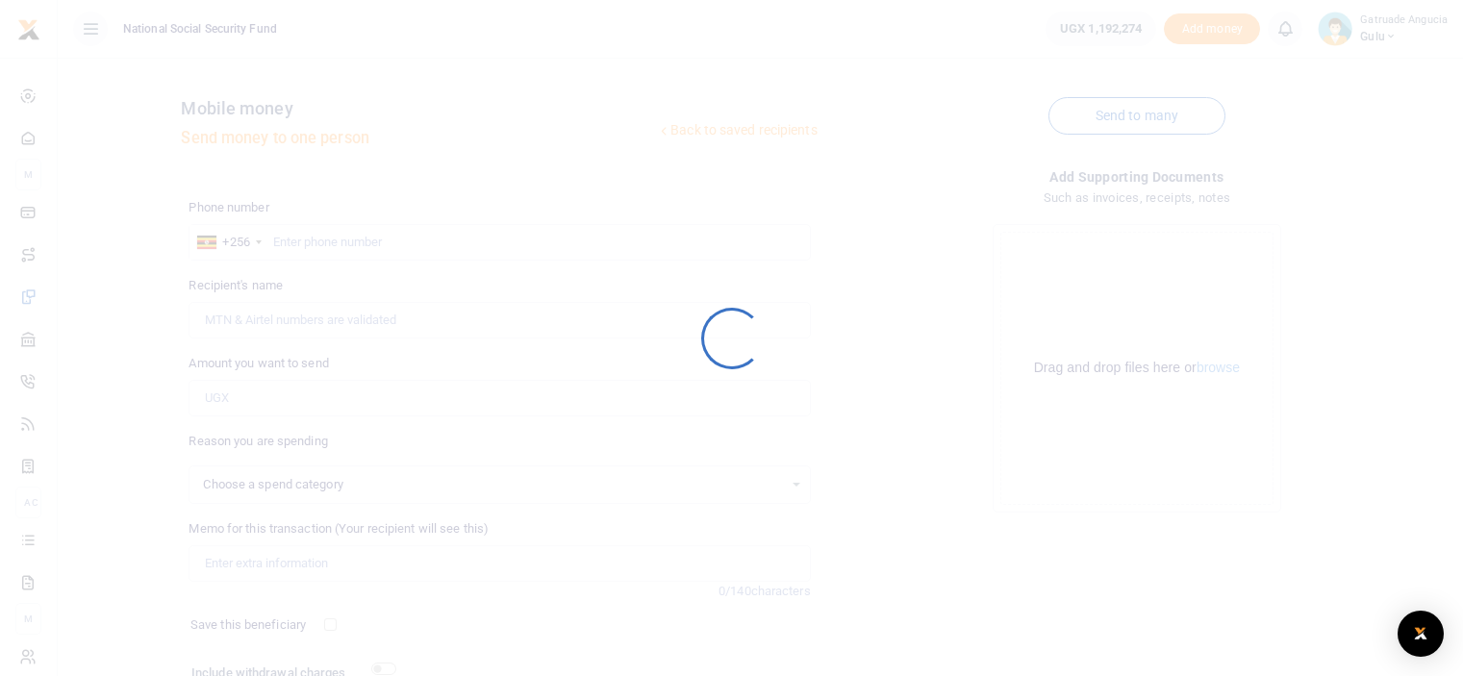
scroll to position [156, 0]
select select
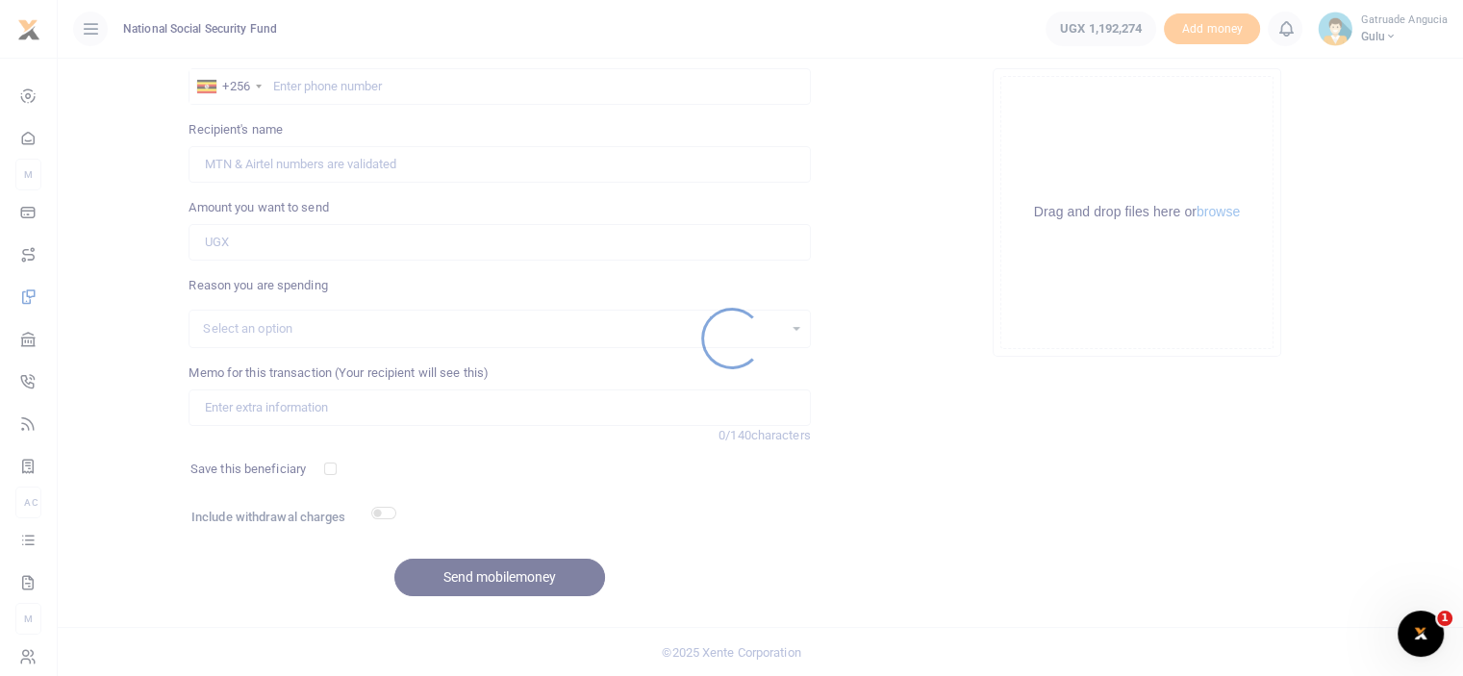
scroll to position [0, 0]
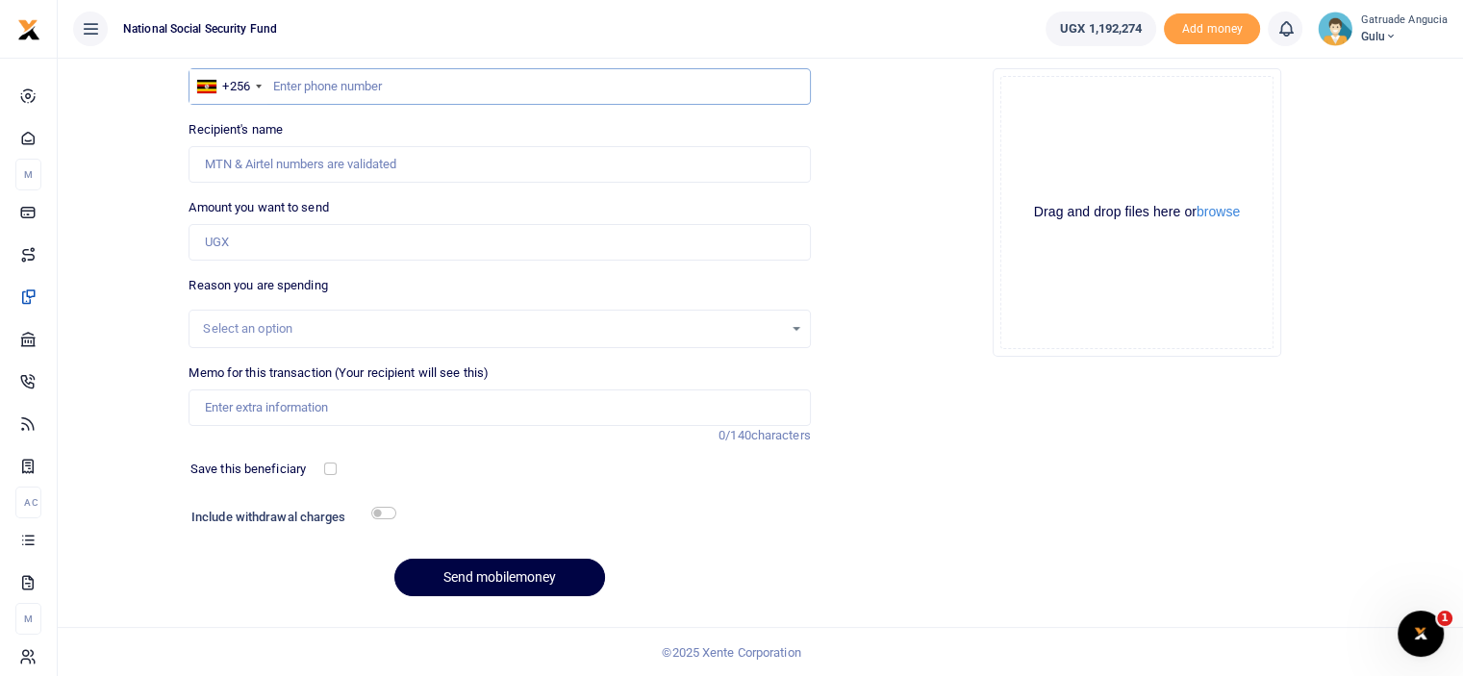
click at [330, 91] on input "text" at bounding box center [498, 86] width 621 height 37
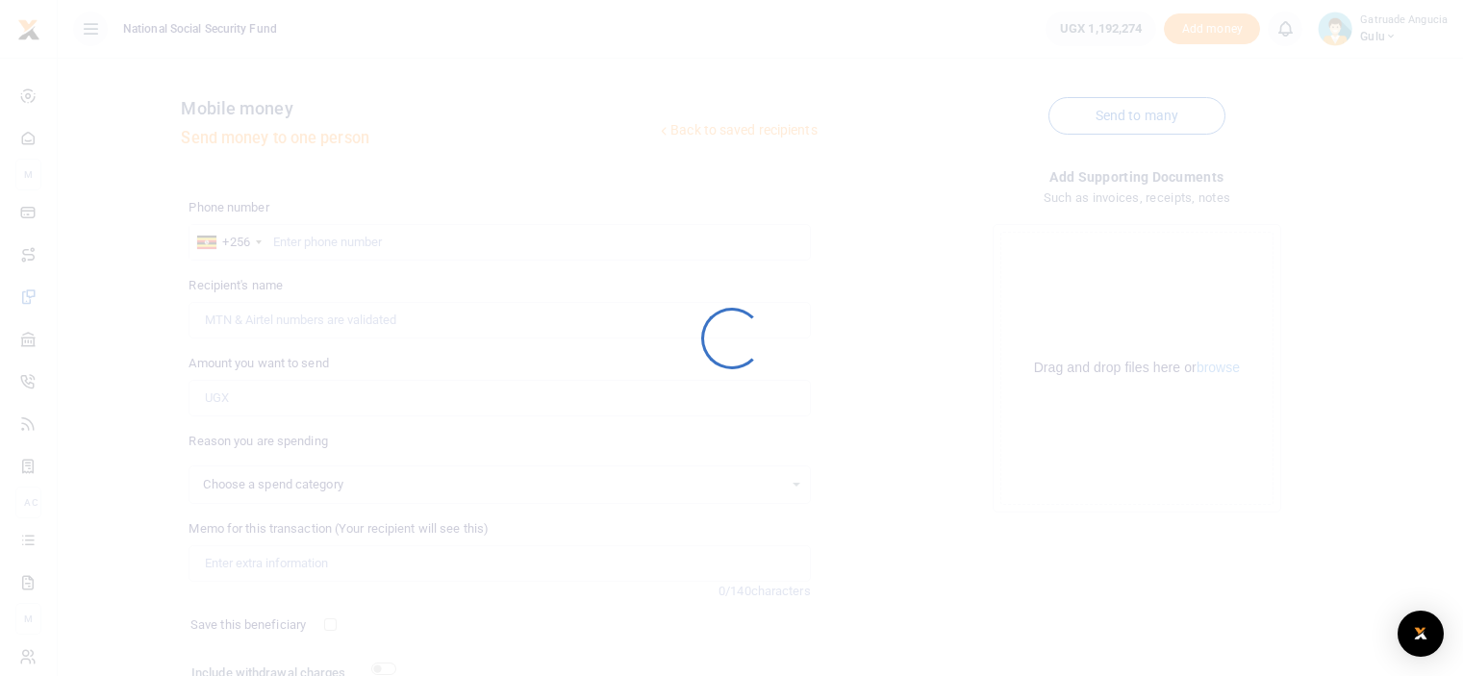
scroll to position [156, 0]
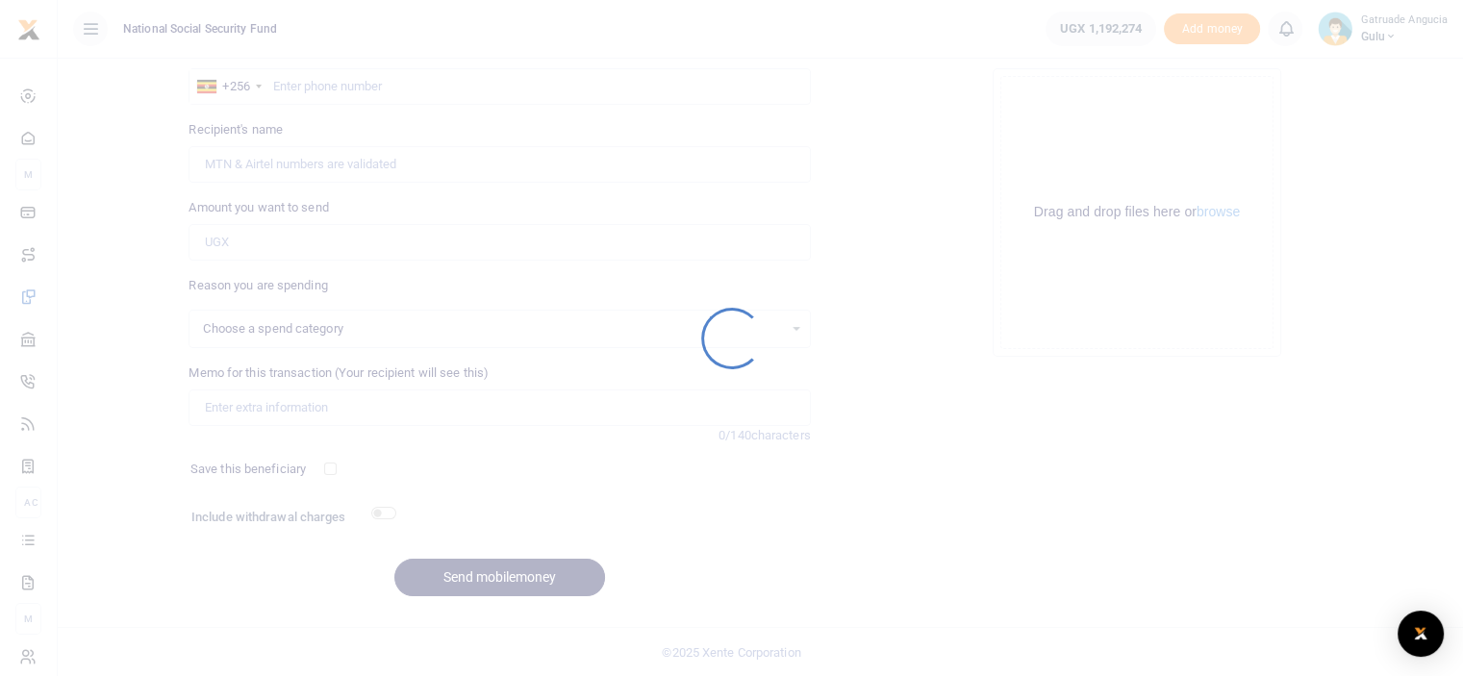
select select
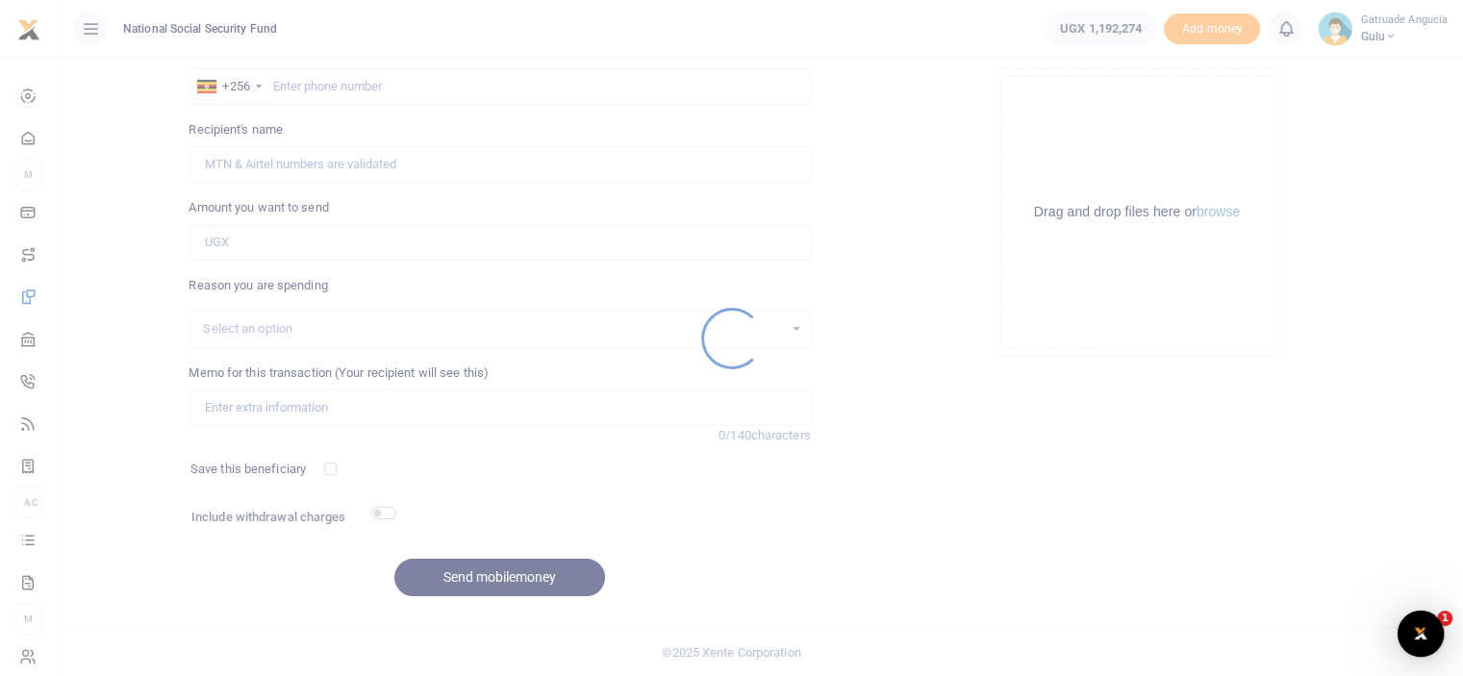
scroll to position [0, 0]
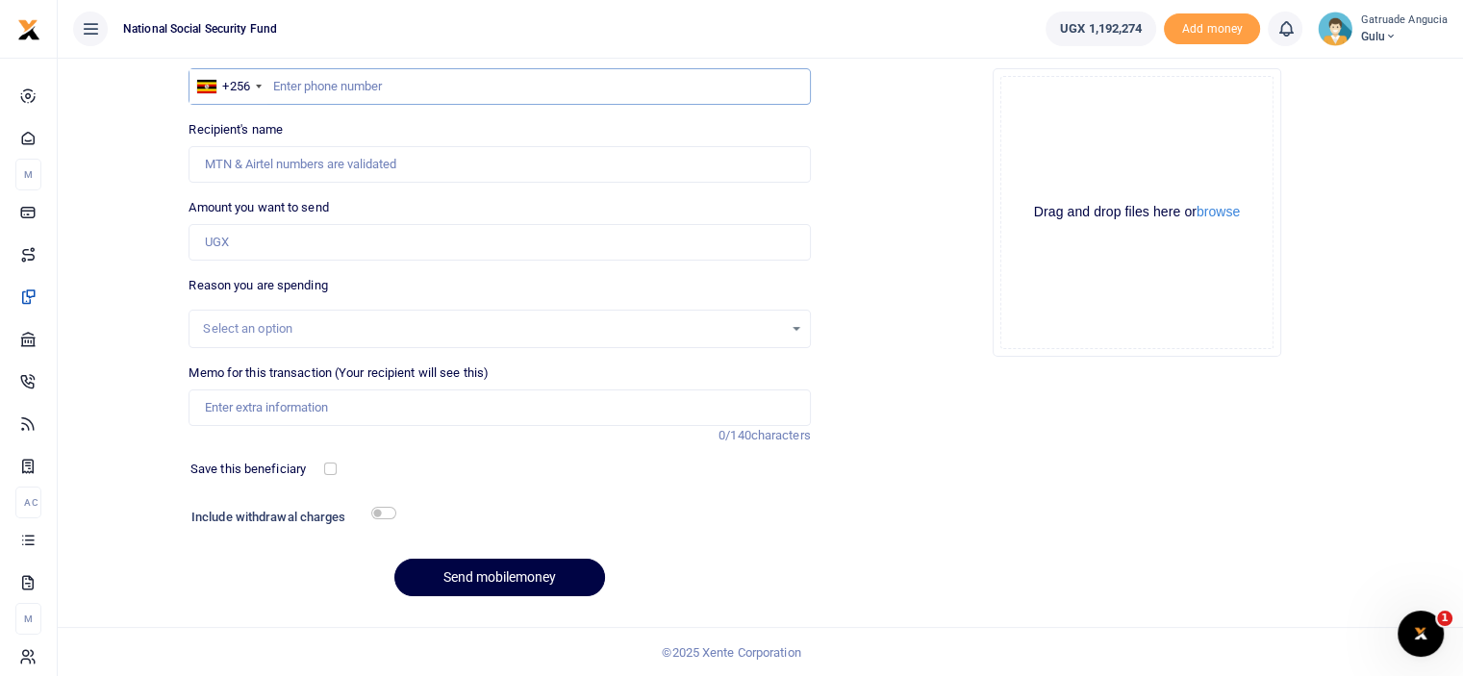
click at [333, 84] on input "text" at bounding box center [498, 86] width 621 height 37
type input "780622414"
type input "Kevin Layet"
type input "780622414"
click at [265, 245] on input "Amount you want to send" at bounding box center [498, 242] width 621 height 37
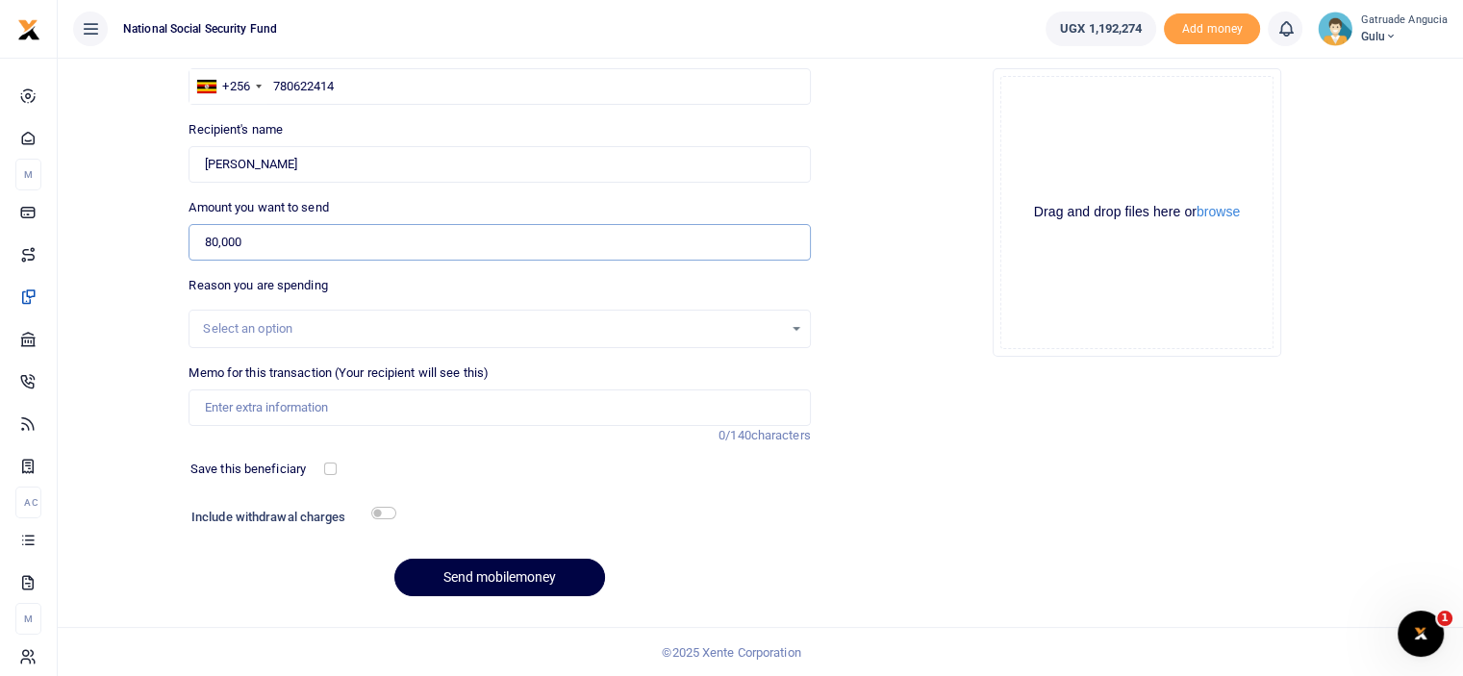
type input "80,000"
click at [271, 401] on input "Memo for this transaction (Your recipient will see this)" at bounding box center [498, 407] width 621 height 37
click at [326, 399] on input "honey supply for April 2025" at bounding box center [498, 407] width 621 height 37
type input "honey supply for september 2025"
click at [380, 509] on input "checkbox" at bounding box center [383, 513] width 25 height 13
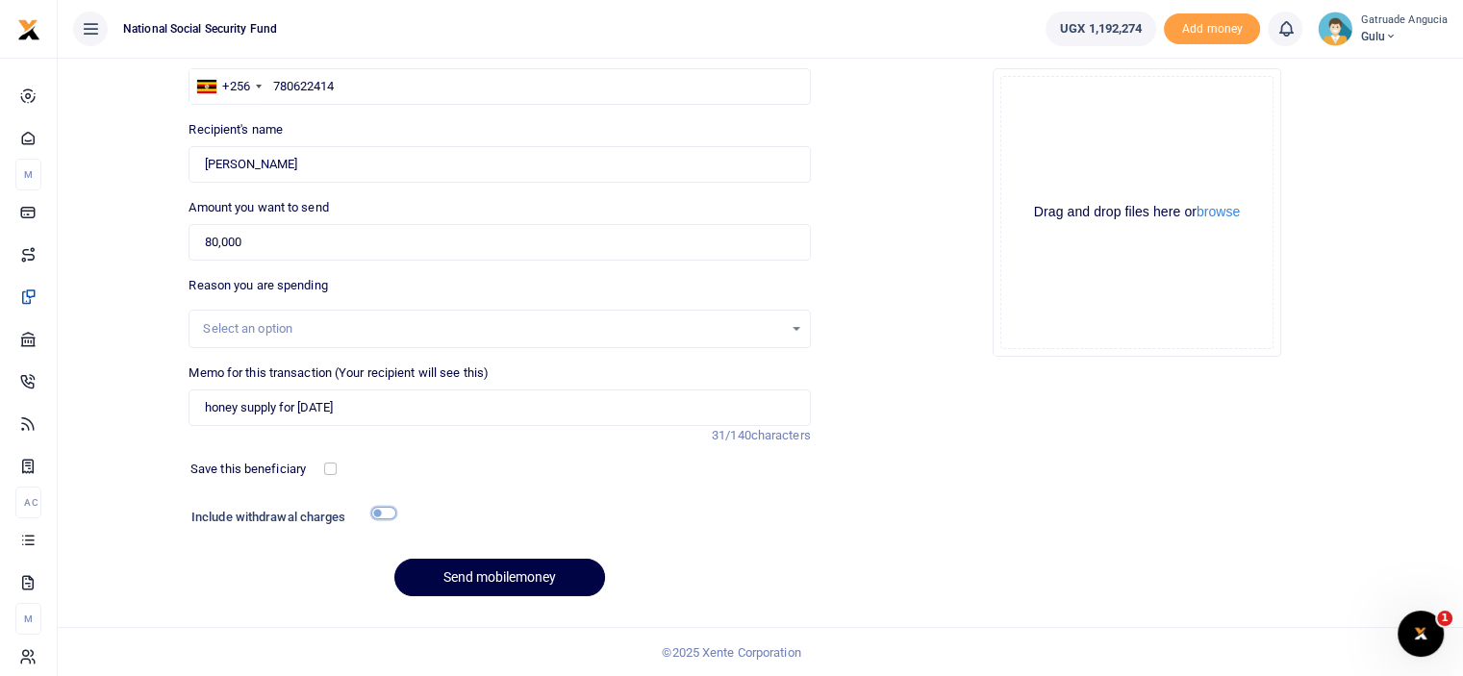
checkbox input "true"
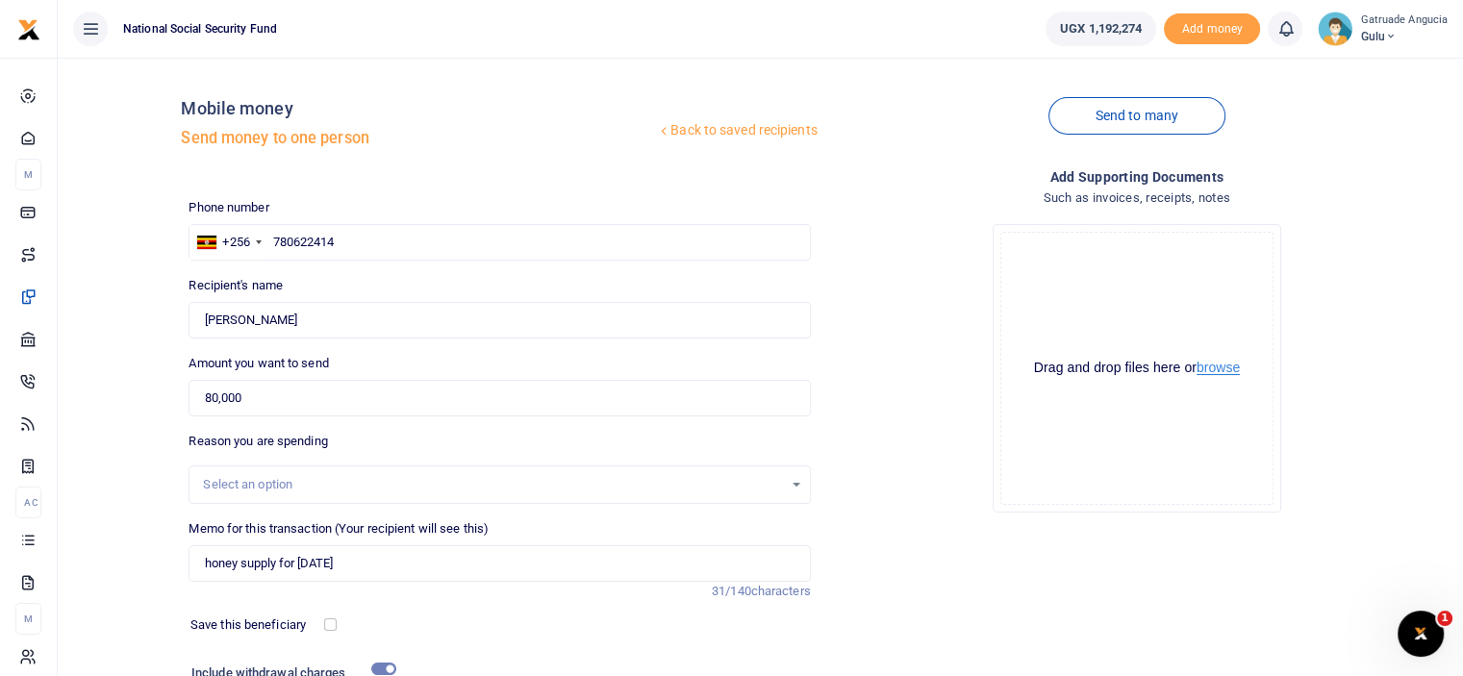
click at [1227, 367] on button "browse" at bounding box center [1217, 368] width 43 height 14
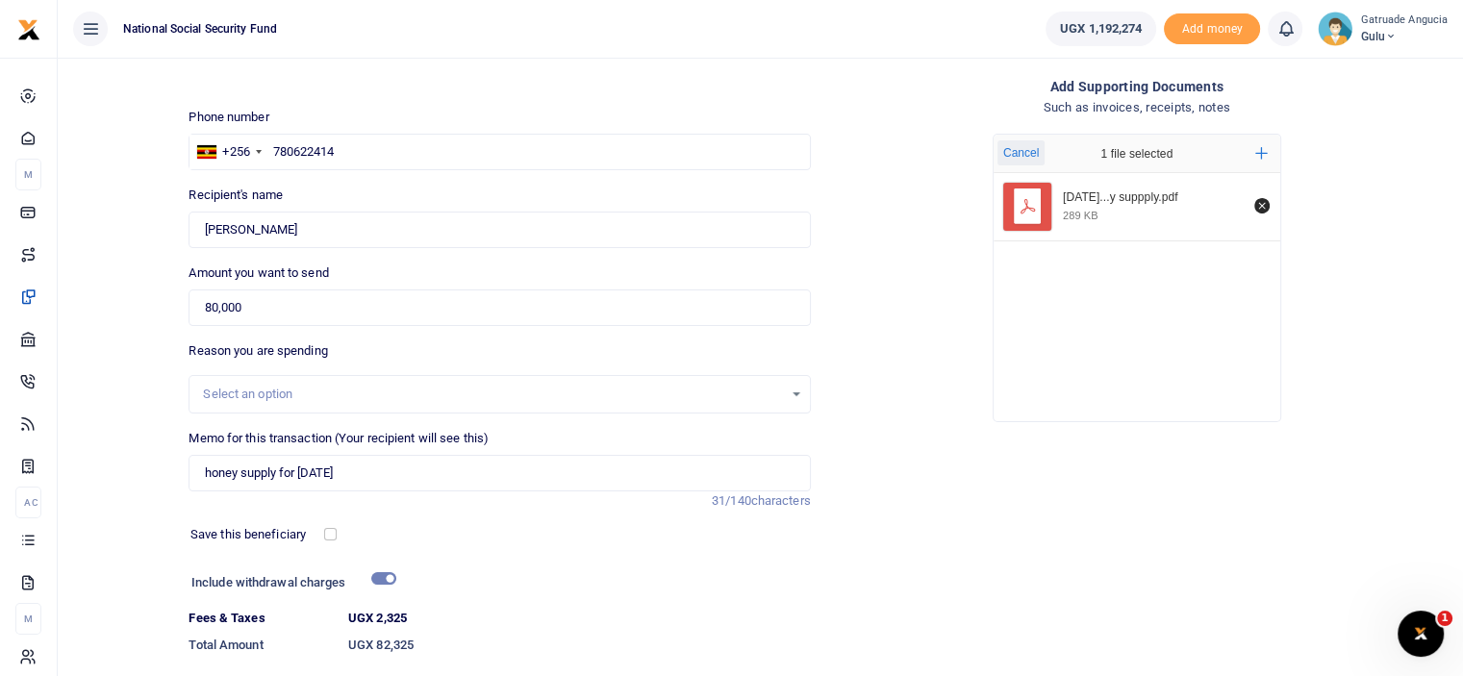
scroll to position [209, 0]
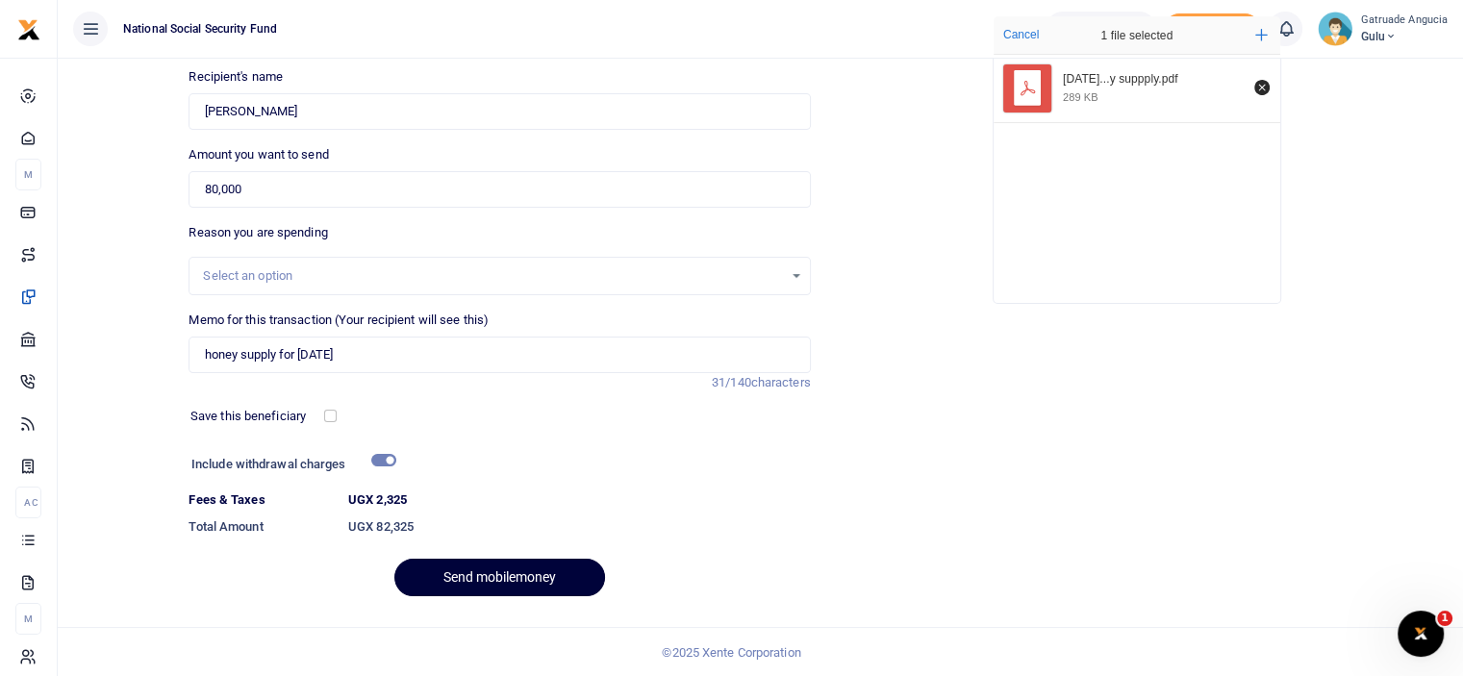
click at [469, 576] on button "Send mobilemoney" at bounding box center [499, 578] width 211 height 38
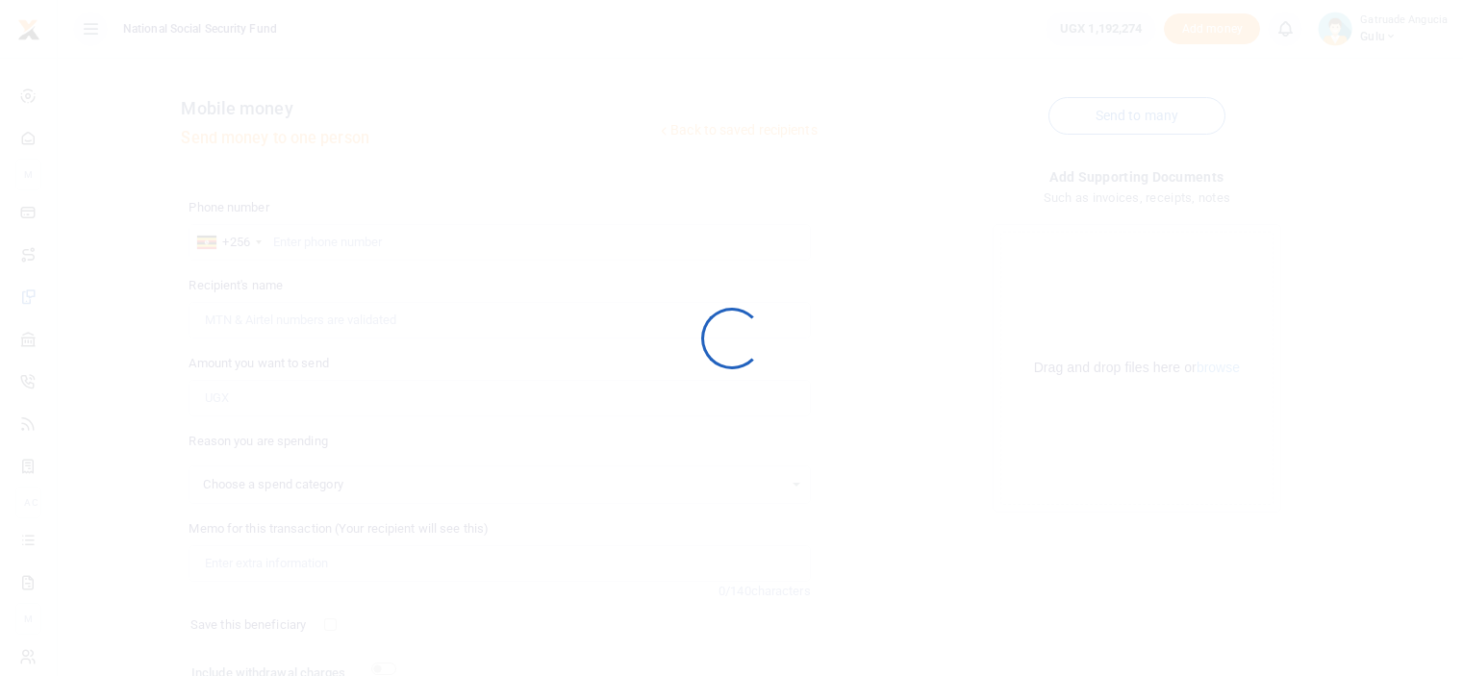
scroll to position [156, 0]
select select
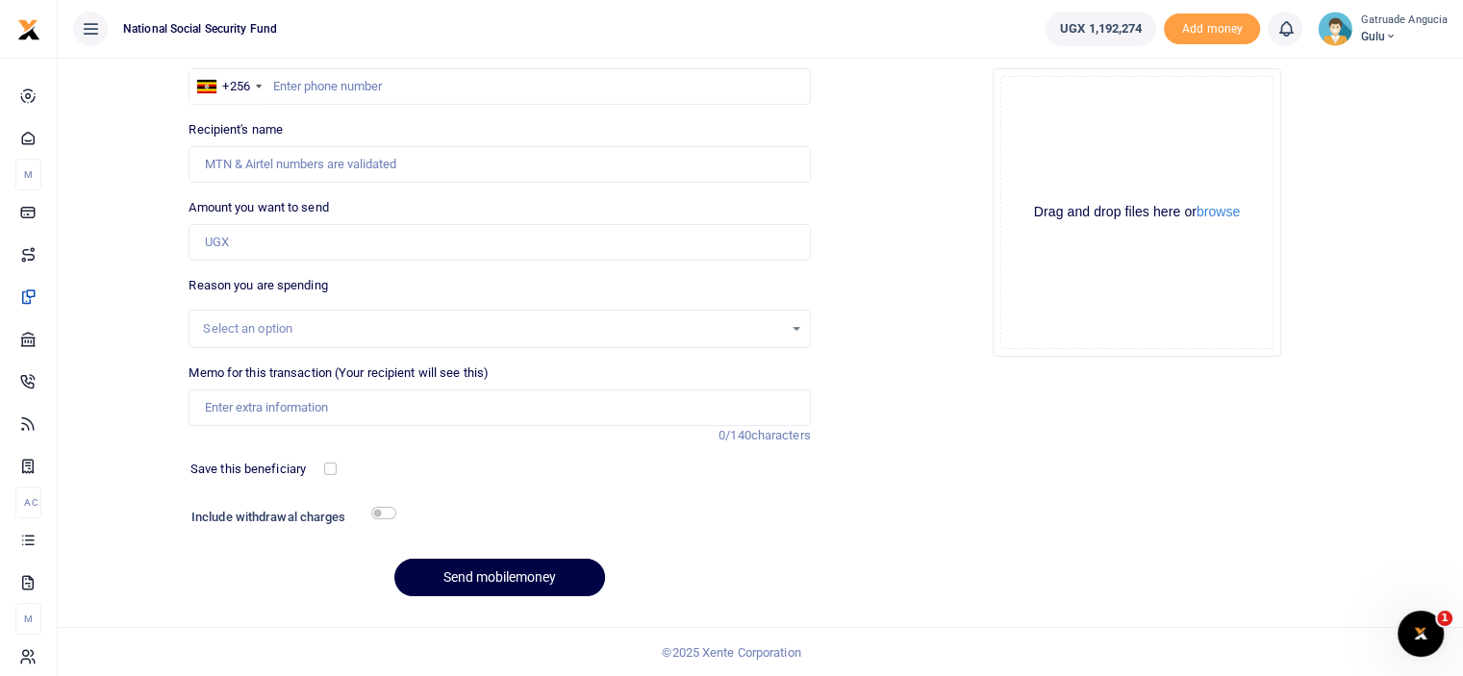
scroll to position [0, 0]
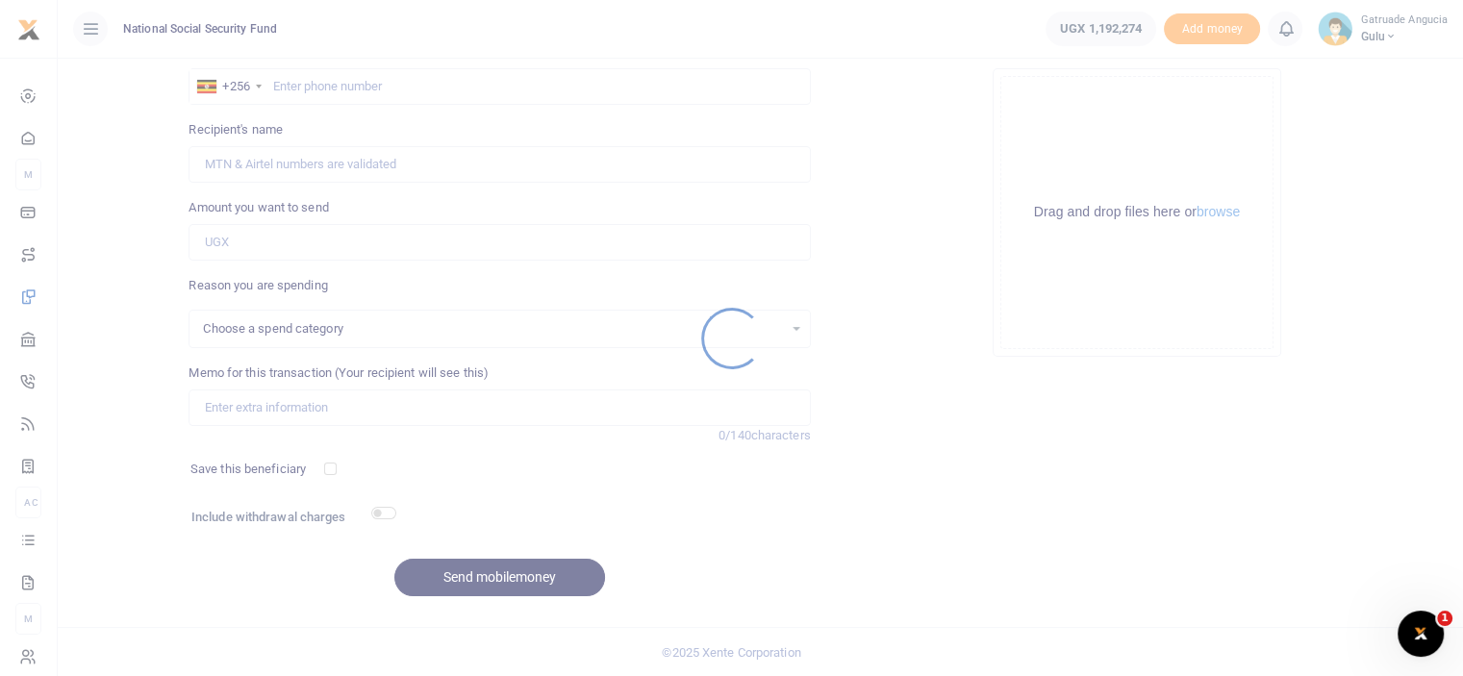
select select
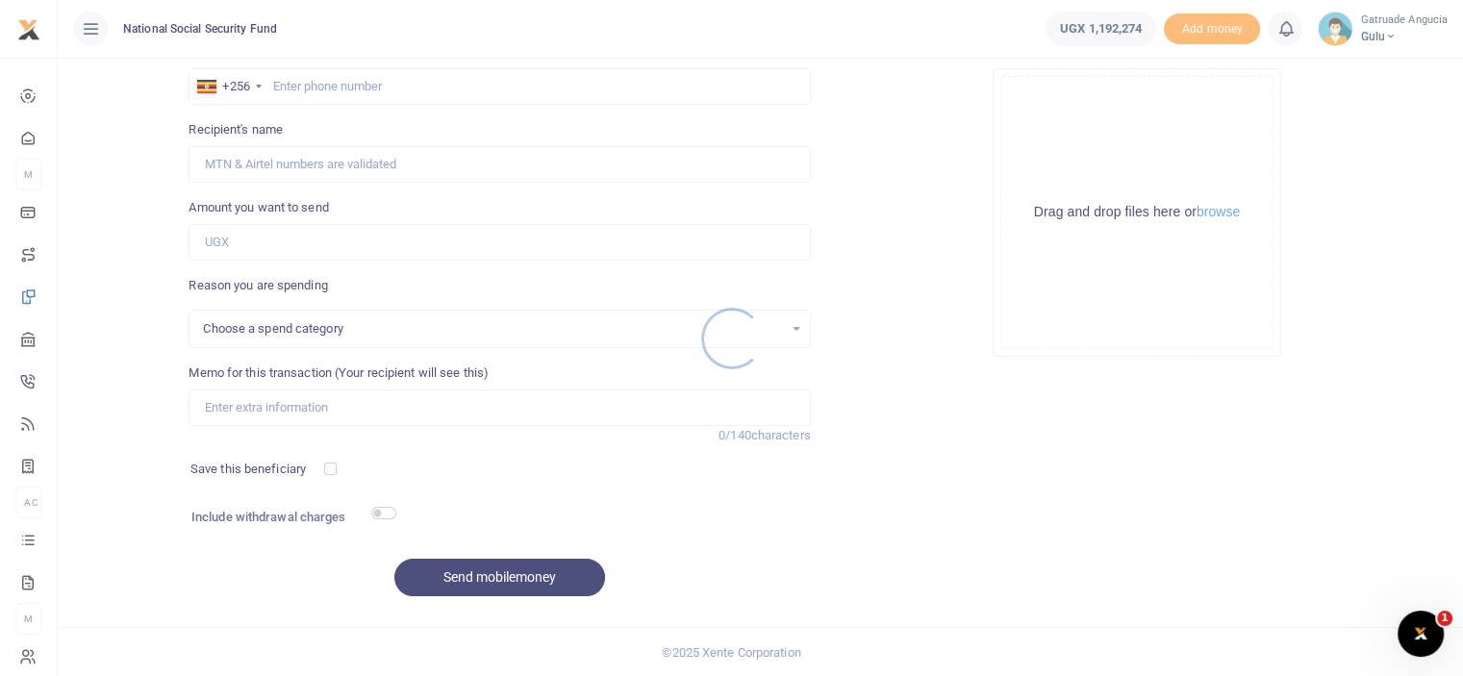
select select
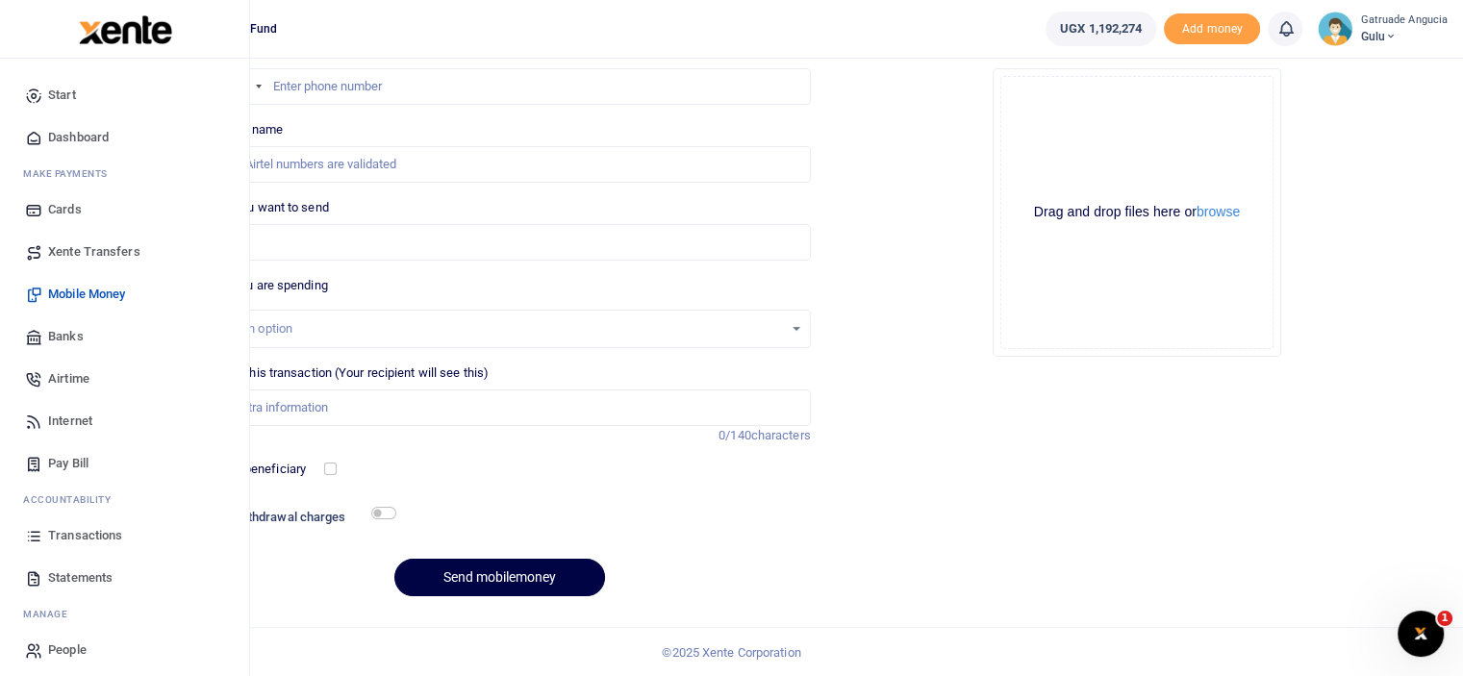
click at [91, 537] on span "Transactions" at bounding box center [85, 535] width 74 height 19
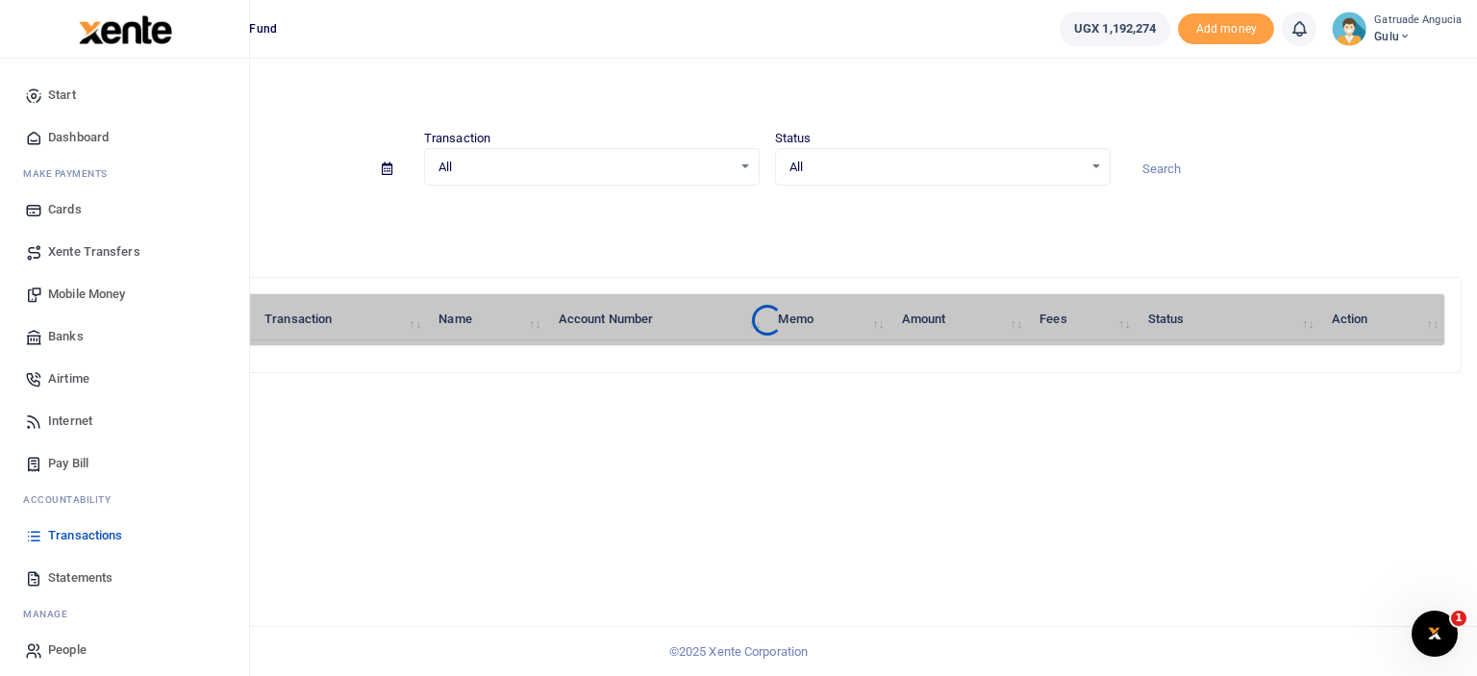
click at [85, 575] on span "Statements" at bounding box center [80, 577] width 64 height 19
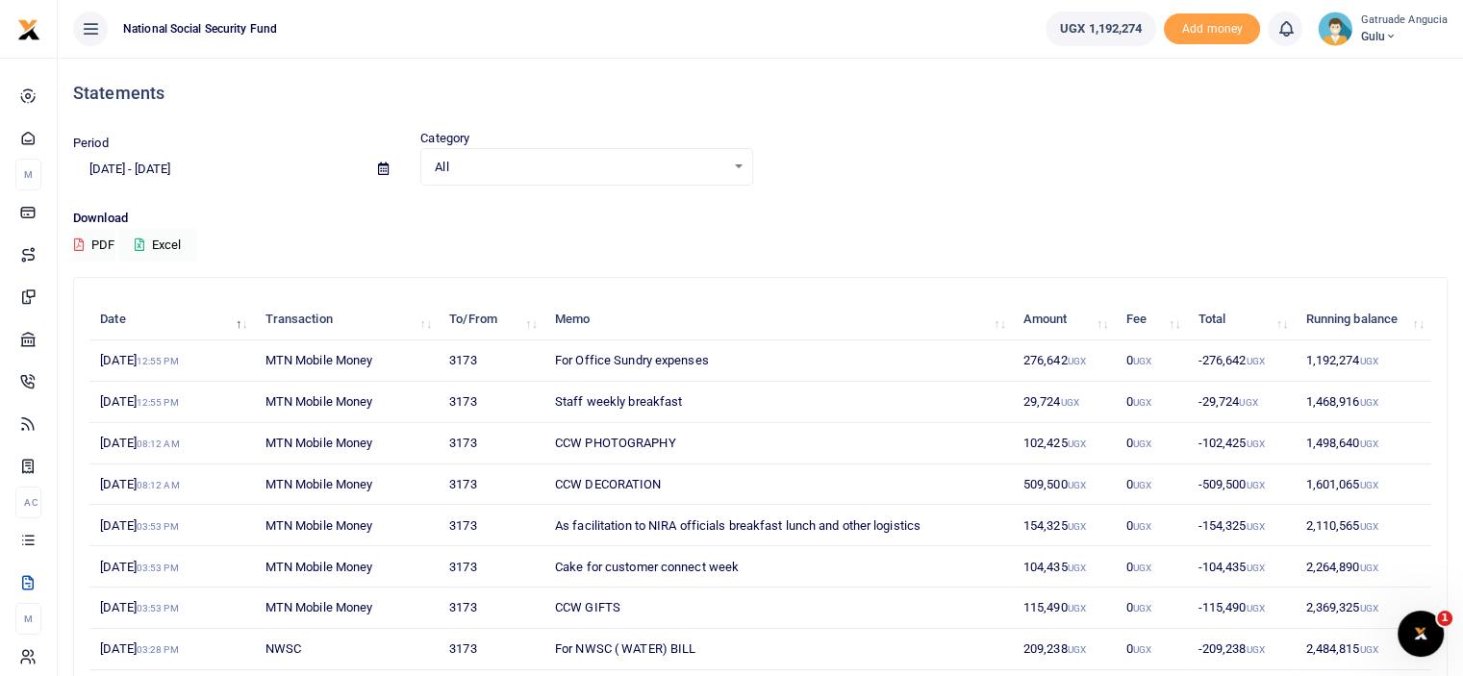
scroll to position [96, 0]
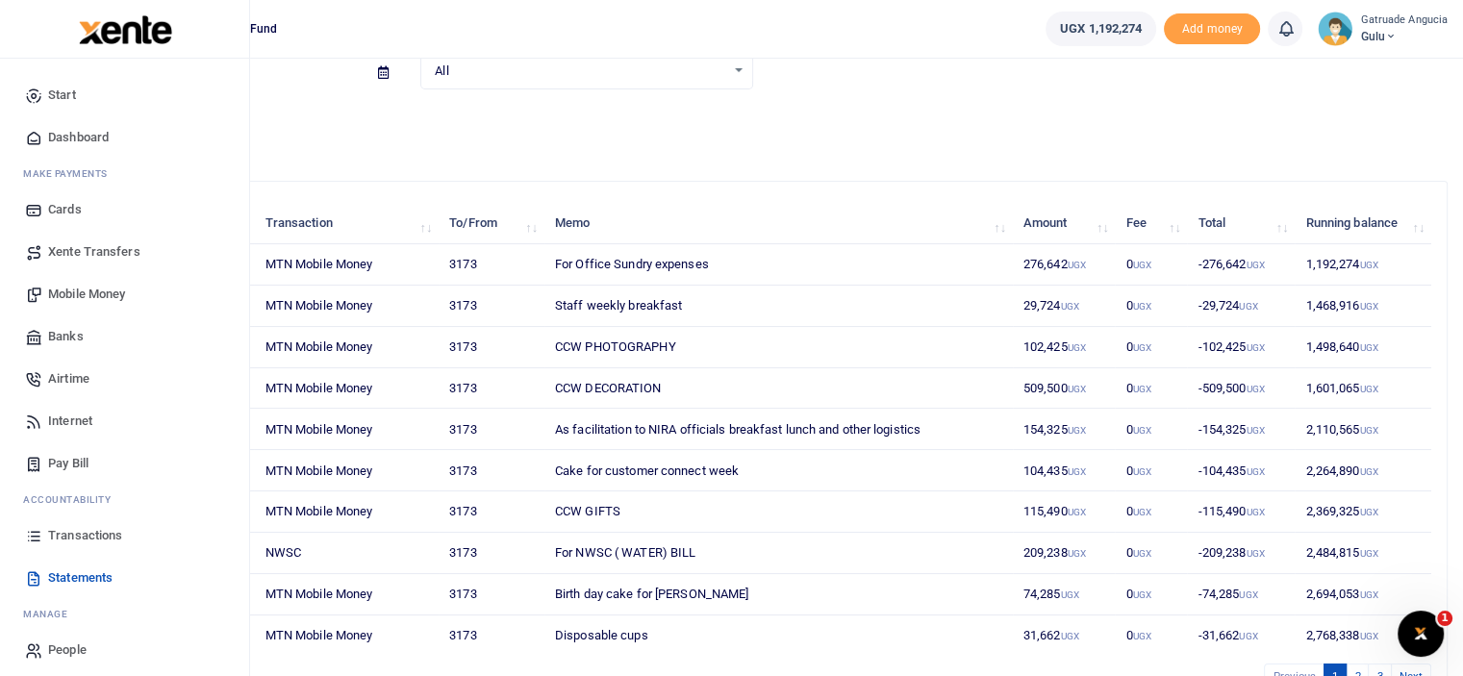
click at [74, 536] on span "Transactions" at bounding box center [85, 535] width 74 height 19
